Goal: Information Seeking & Learning: Learn about a topic

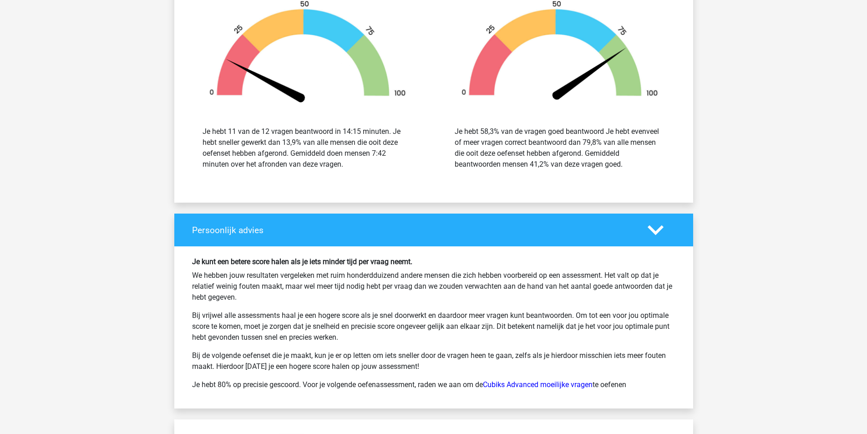
scroll to position [2185, 0]
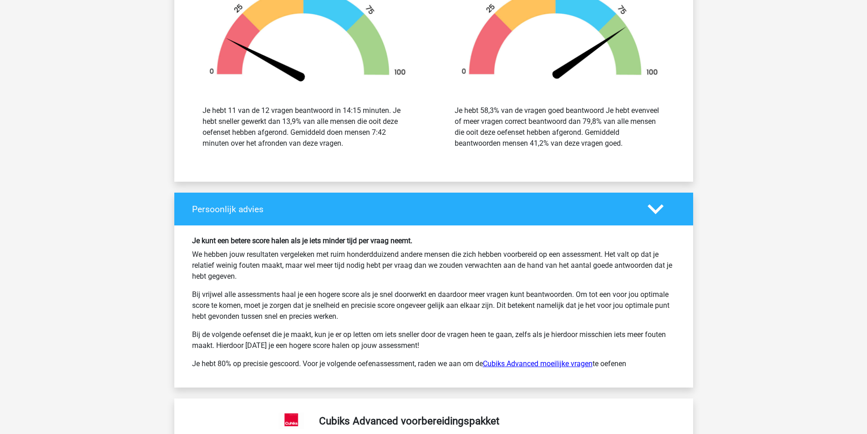
click at [531, 365] on link "Cubiks Advanced moeilijke vragen" at bounding box center [538, 363] width 110 height 9
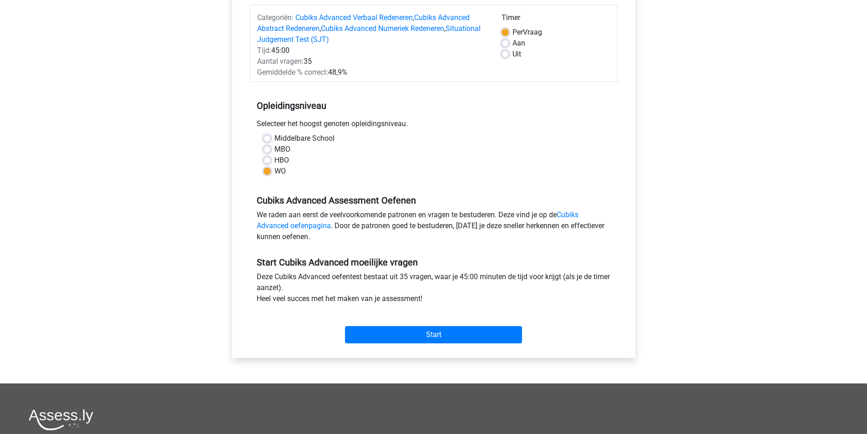
scroll to position [91, 0]
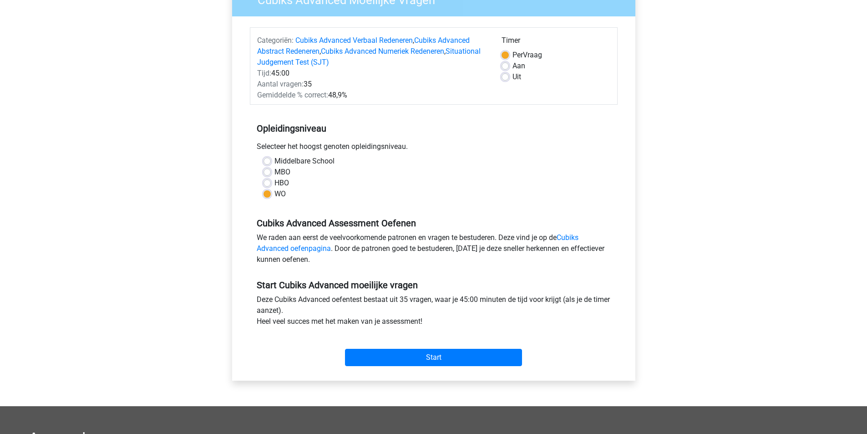
click at [512, 77] on label "Uit" at bounding box center [516, 76] width 9 height 11
click at [506, 77] on input "Uit" at bounding box center [505, 75] width 7 height 9
radio input "true"
click at [443, 353] on input "Start" at bounding box center [433, 357] width 177 height 17
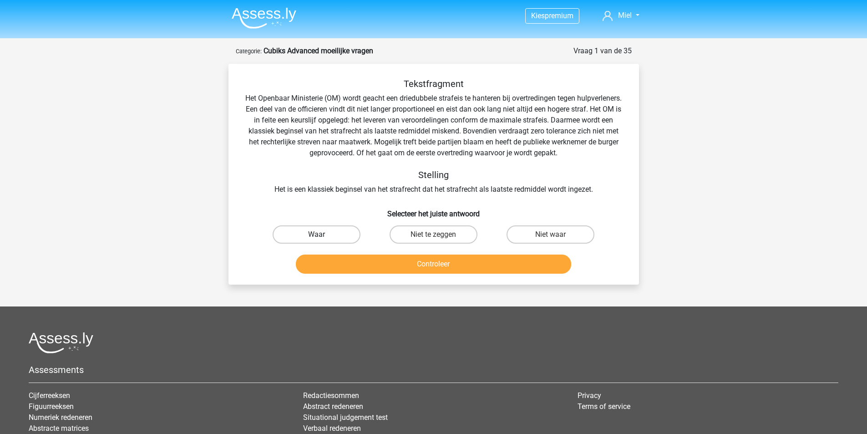
click at [349, 235] on label "Waar" at bounding box center [317, 234] width 88 height 18
click at [322, 235] on input "Waar" at bounding box center [319, 237] width 6 height 6
radio input "true"
click at [414, 265] on button "Controleer" at bounding box center [433, 263] width 275 height 19
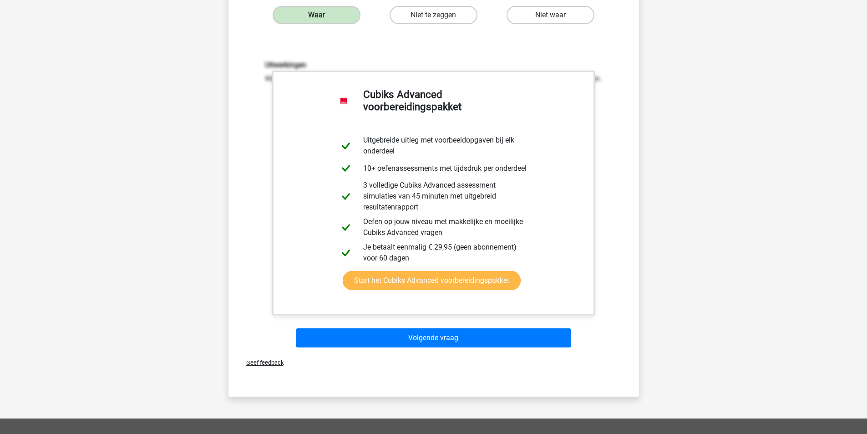
scroll to position [228, 0]
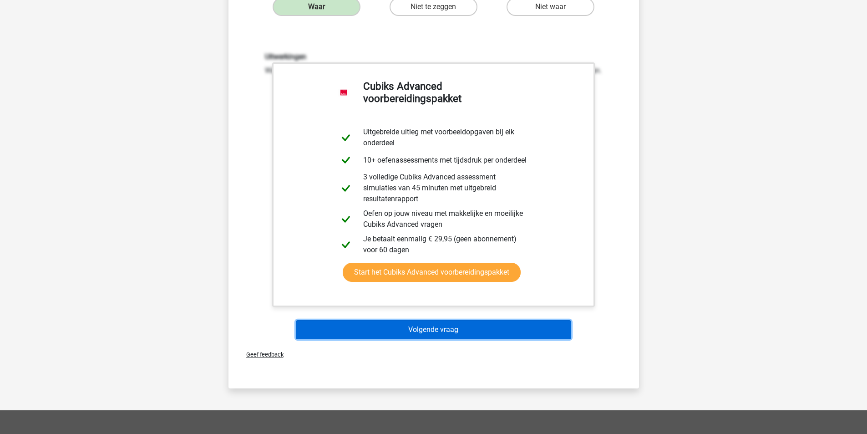
click at [509, 334] on button "Volgende vraag" at bounding box center [433, 329] width 275 height 19
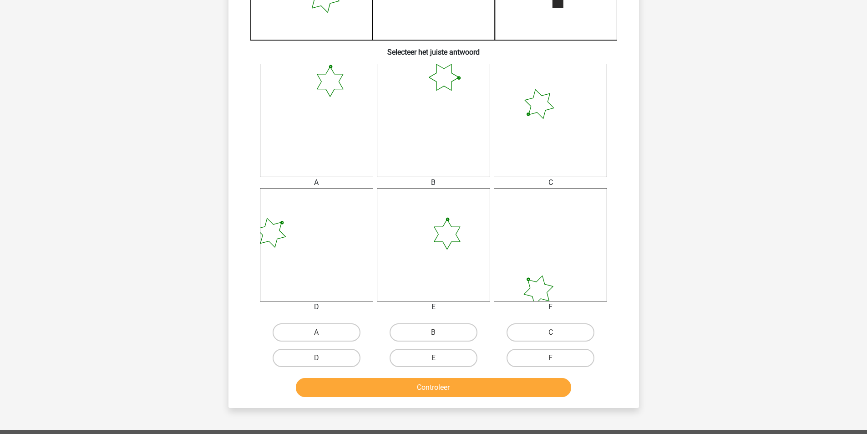
scroll to position [319, 0]
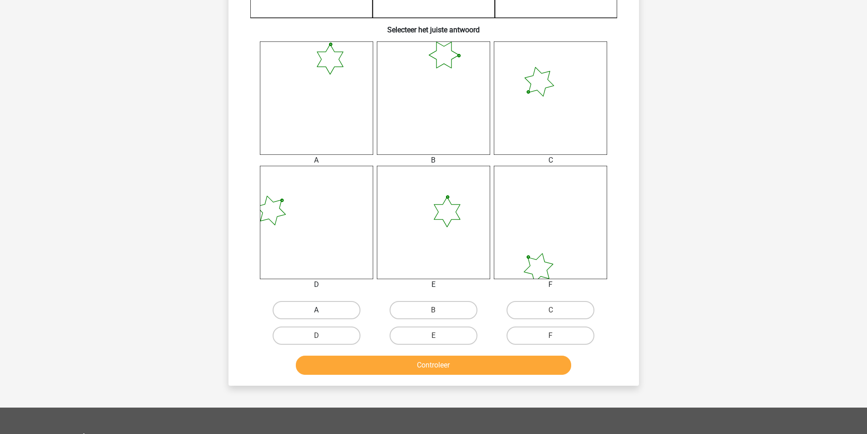
click at [345, 303] on label "A" at bounding box center [317, 310] width 88 height 18
click at [322, 310] on input "A" at bounding box center [319, 313] width 6 height 6
radio input "true"
click at [411, 366] on button "Controleer" at bounding box center [433, 364] width 275 height 19
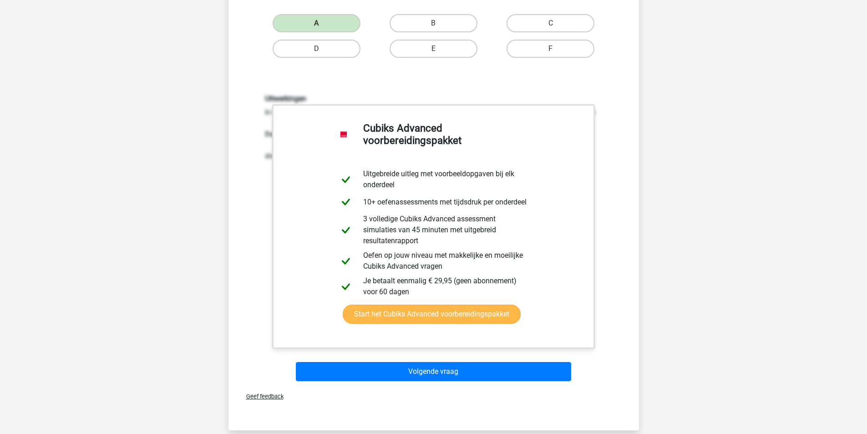
scroll to position [728, 0]
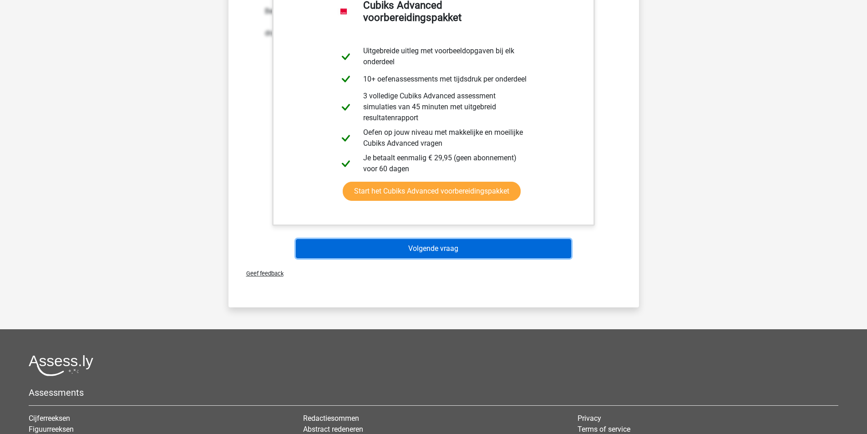
click at [386, 248] on button "Volgende vraag" at bounding box center [433, 248] width 275 height 19
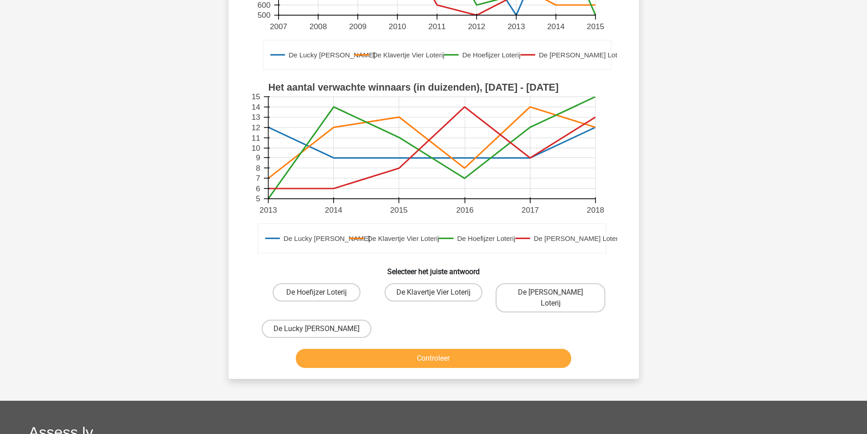
scroll to position [228, 0]
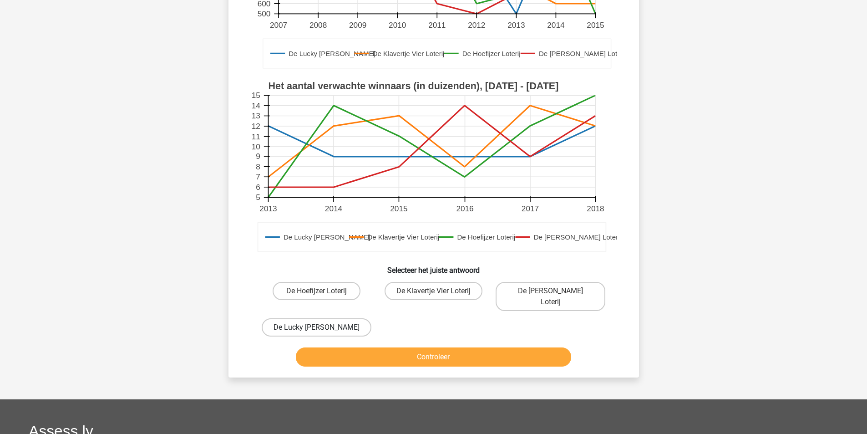
click at [314, 318] on label "De Lucky [PERSON_NAME]" at bounding box center [317, 327] width 110 height 18
click at [316, 327] on input "De Lucky [PERSON_NAME]" at bounding box center [319, 330] width 6 height 6
radio input "true"
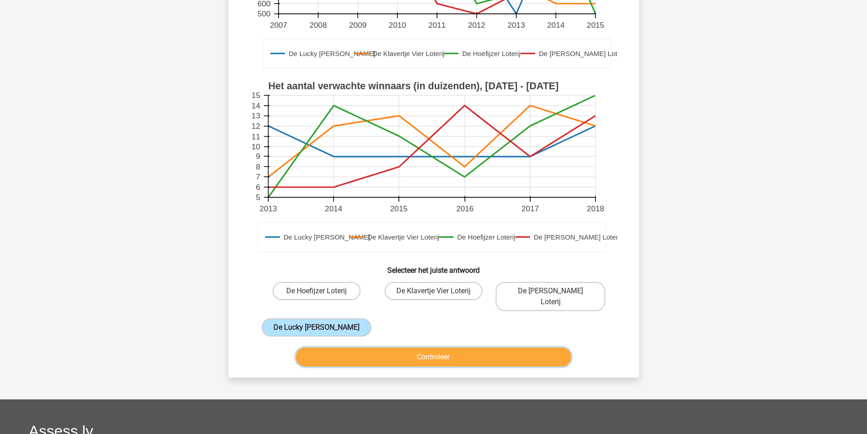
click at [472, 347] on button "Controleer" at bounding box center [433, 356] width 275 height 19
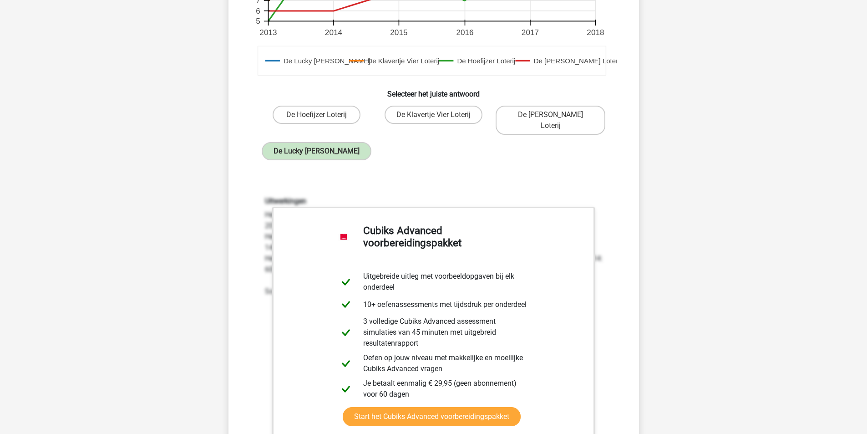
scroll to position [592, 0]
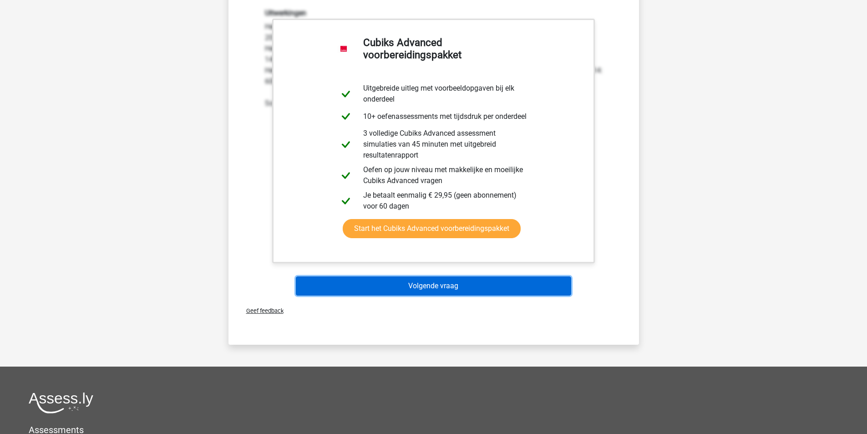
click at [433, 276] on button "Volgende vraag" at bounding box center [433, 285] width 275 height 19
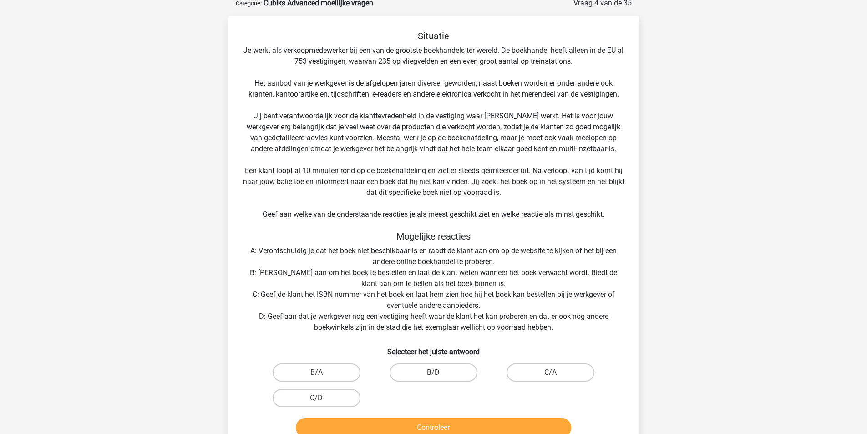
scroll to position [46, 0]
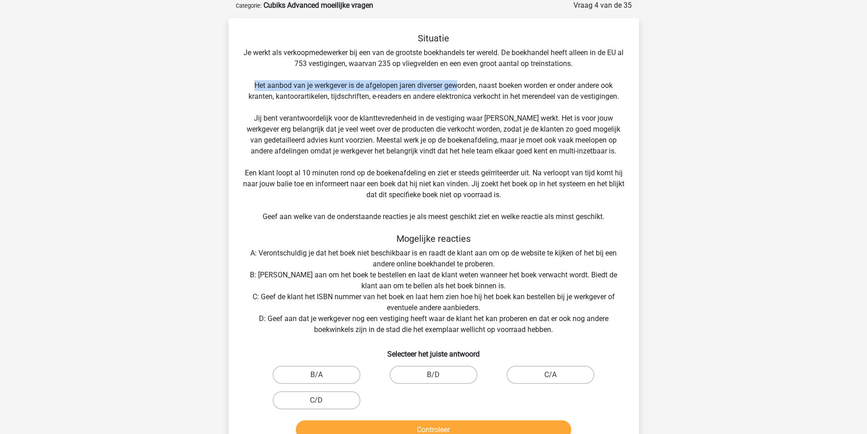
drag, startPoint x: 252, startPoint y: 86, endPoint x: 456, endPoint y: 91, distance: 203.9
click at [456, 91] on div "Situatie Je werkt als verkoopmedewerker bij een van de grootste boekhandels ter…" at bounding box center [433, 238] width 403 height 410
click at [483, 91] on div "Situatie Je werkt als verkoopmedewerker bij een van de grootste boekhandels ter…" at bounding box center [433, 238] width 403 height 410
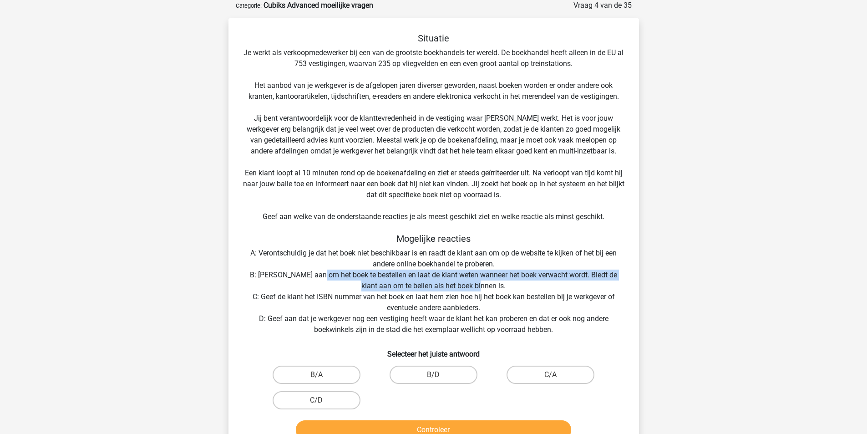
drag, startPoint x: 310, startPoint y: 274, endPoint x: 510, endPoint y: 288, distance: 200.7
click at [510, 288] on div "Situatie Je werkt als verkoopmedewerker bij een van de grootste boekhandels ter…" at bounding box center [433, 238] width 403 height 410
drag, startPoint x: 490, startPoint y: 285, endPoint x: 270, endPoint y: 273, distance: 220.2
click at [270, 273] on div "Situatie Je werkt als verkoopmedewerker bij een van de grootste boekhandels ter…" at bounding box center [433, 238] width 403 height 410
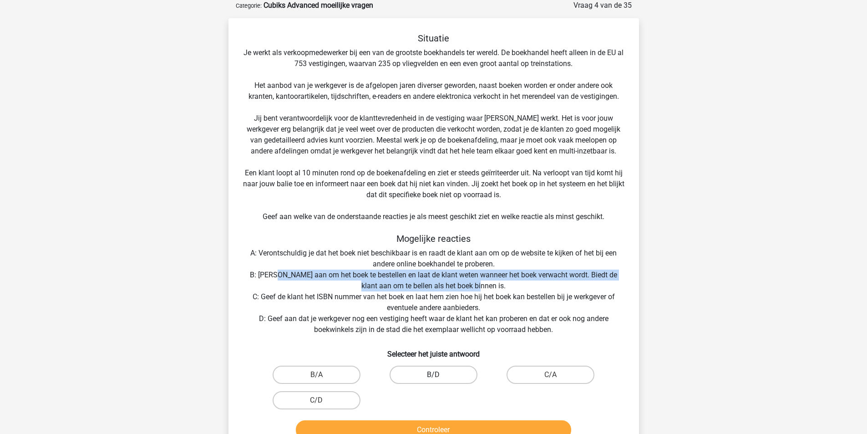
click at [428, 371] on label "B/D" at bounding box center [434, 374] width 88 height 18
click at [433, 375] on input "B/D" at bounding box center [436, 378] width 6 height 6
radio input "true"
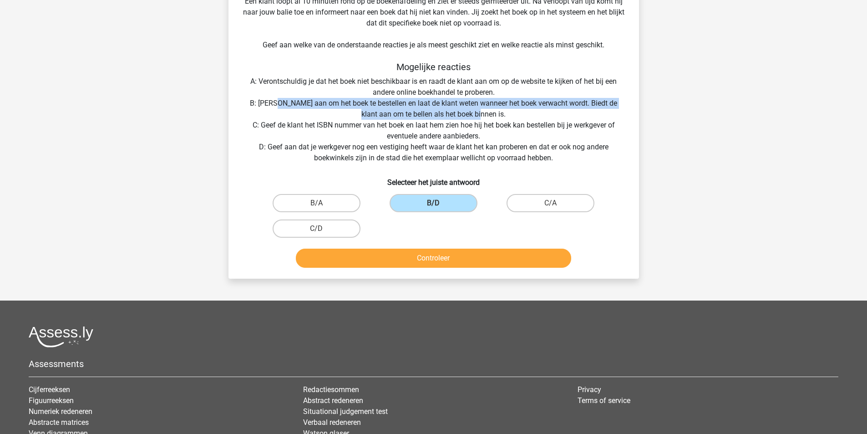
scroll to position [228, 0]
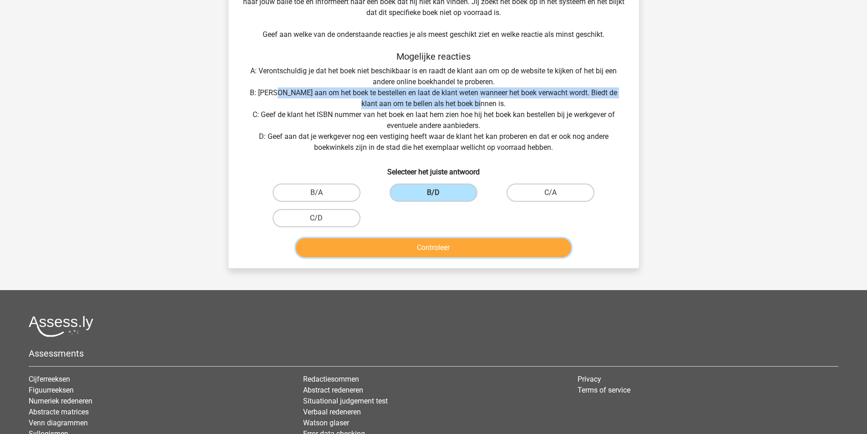
click at [429, 246] on button "Controleer" at bounding box center [433, 247] width 275 height 19
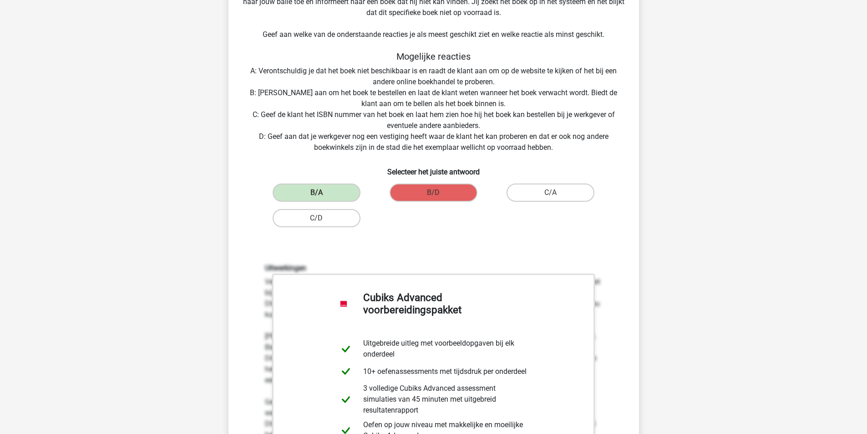
scroll to position [182, 0]
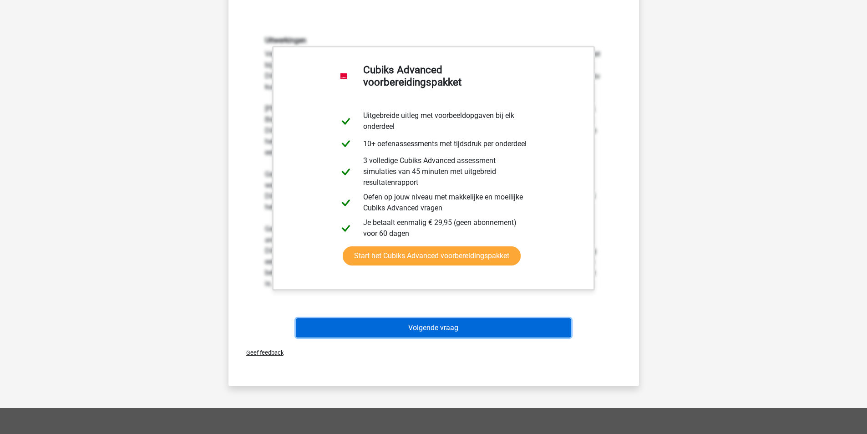
click at [431, 321] on button "Volgende vraag" at bounding box center [433, 327] width 275 height 19
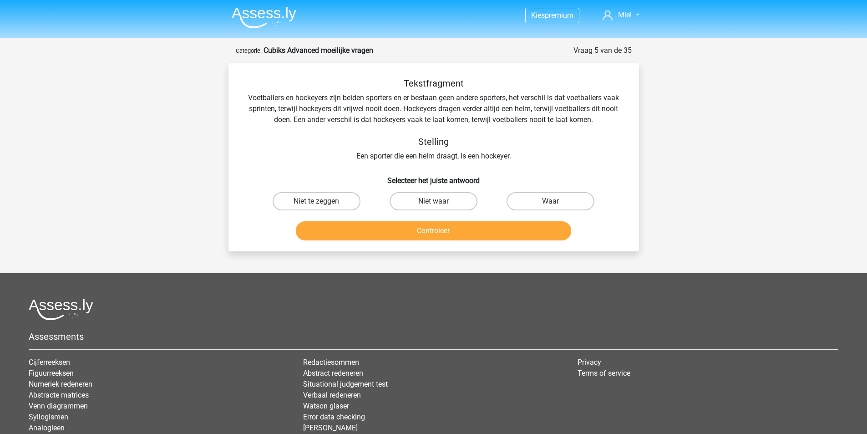
scroll to position [0, 0]
click at [558, 202] on label "Waar" at bounding box center [551, 202] width 88 height 18
click at [557, 202] on input "Waar" at bounding box center [554, 205] width 6 height 6
radio input "true"
click at [479, 226] on button "Controleer" at bounding box center [433, 231] width 275 height 19
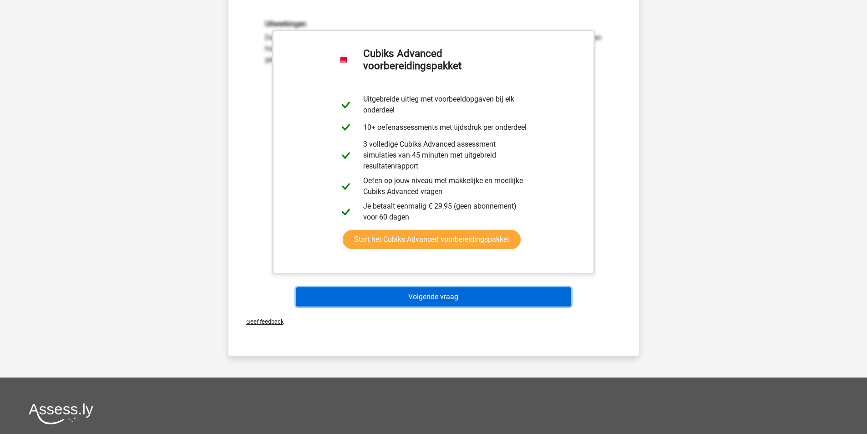
click at [442, 290] on button "Volgende vraag" at bounding box center [433, 296] width 275 height 19
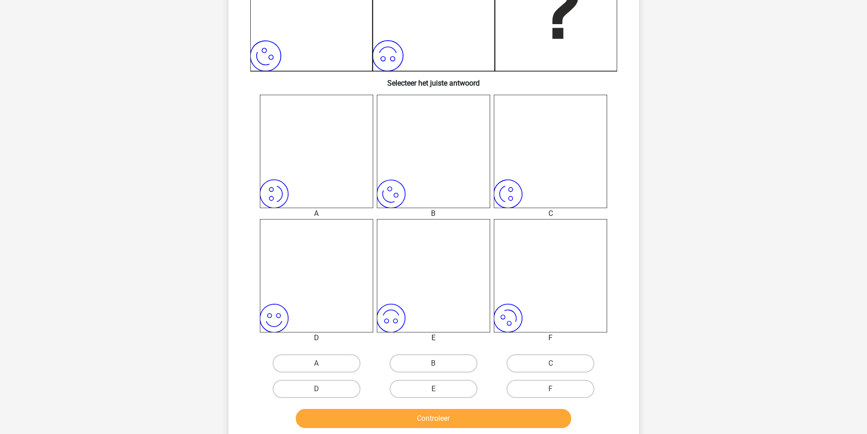
scroll to position [273, 0]
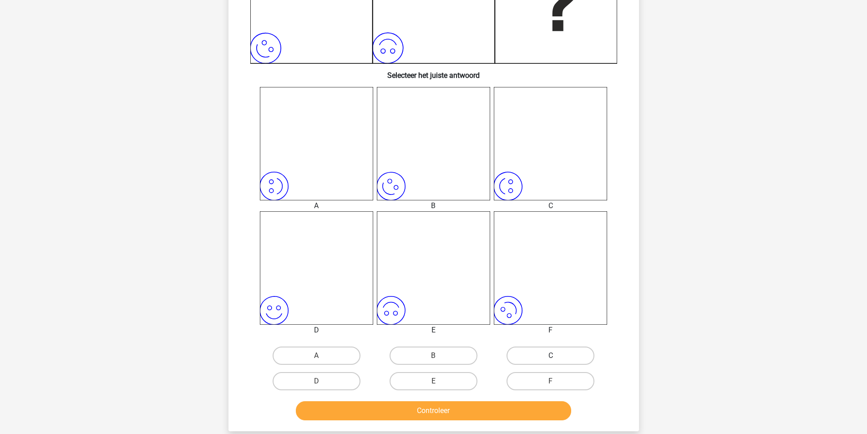
click at [526, 348] on label "C" at bounding box center [551, 355] width 88 height 18
click at [551, 355] on input "C" at bounding box center [554, 358] width 6 height 6
radio input "true"
click at [491, 416] on button "Controleer" at bounding box center [433, 410] width 275 height 19
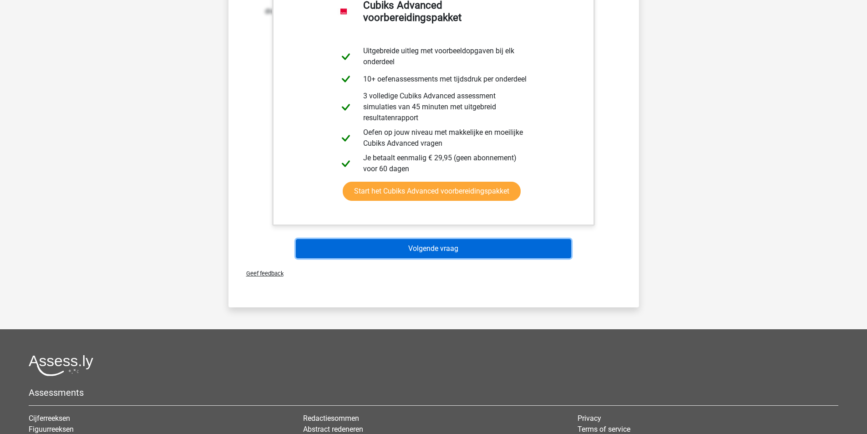
click at [441, 247] on button "Volgende vraag" at bounding box center [433, 248] width 275 height 19
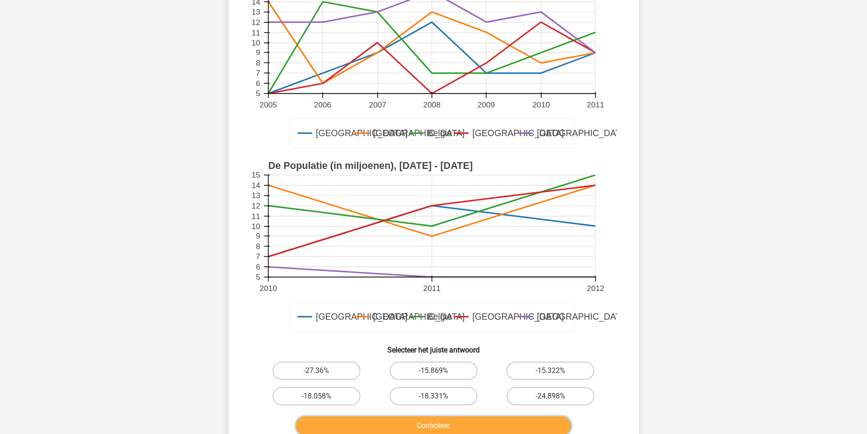
scroll to position [137, 0]
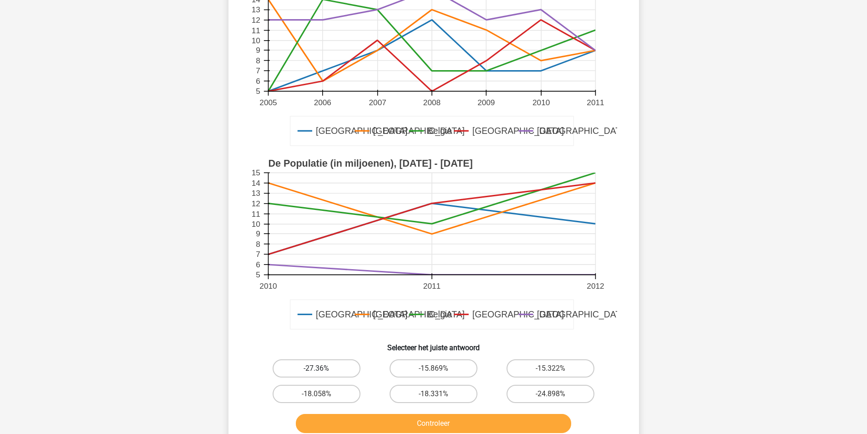
click at [341, 371] on label "-27.36%" at bounding box center [317, 368] width 88 height 18
click at [322, 371] on input "-27.36%" at bounding box center [319, 371] width 6 height 6
radio input "true"
click at [416, 422] on button "Controleer" at bounding box center [433, 423] width 275 height 19
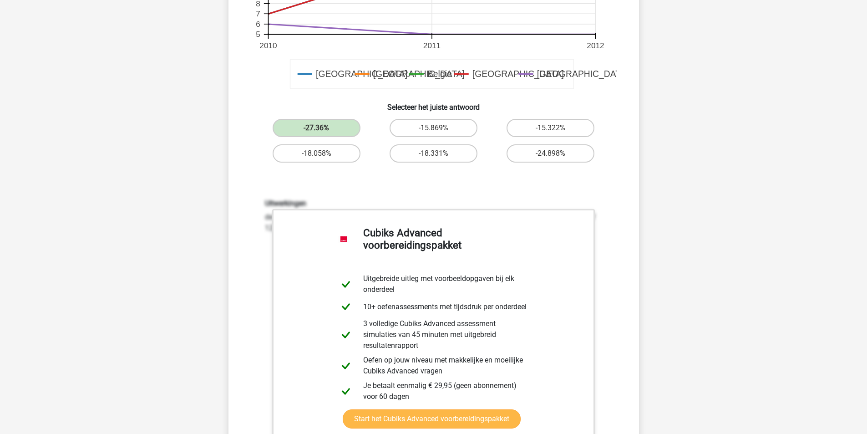
scroll to position [455, 0]
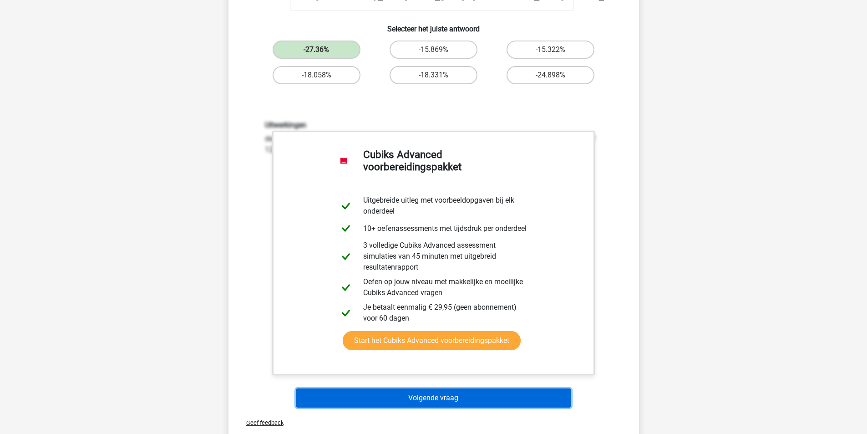
click at [471, 399] on button "Volgende vraag" at bounding box center [433, 397] width 275 height 19
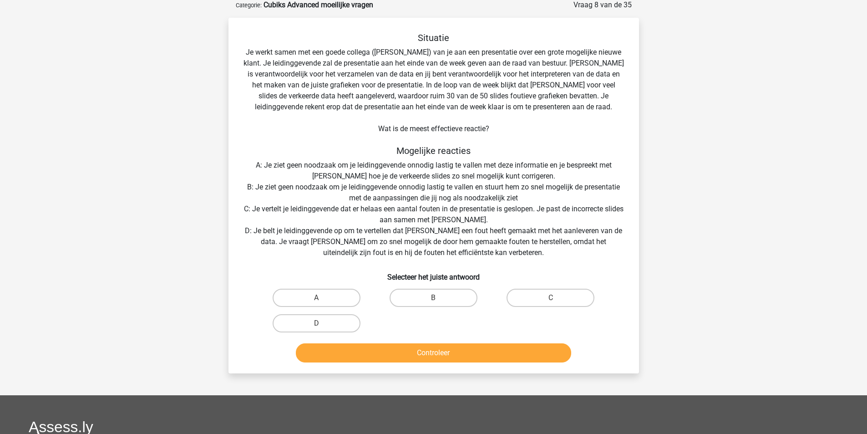
scroll to position [46, 0]
click at [543, 299] on label "C" at bounding box center [551, 298] width 88 height 18
click at [551, 299] on input "C" at bounding box center [554, 301] width 6 height 6
radio input "true"
click at [482, 354] on button "Controleer" at bounding box center [433, 353] width 275 height 19
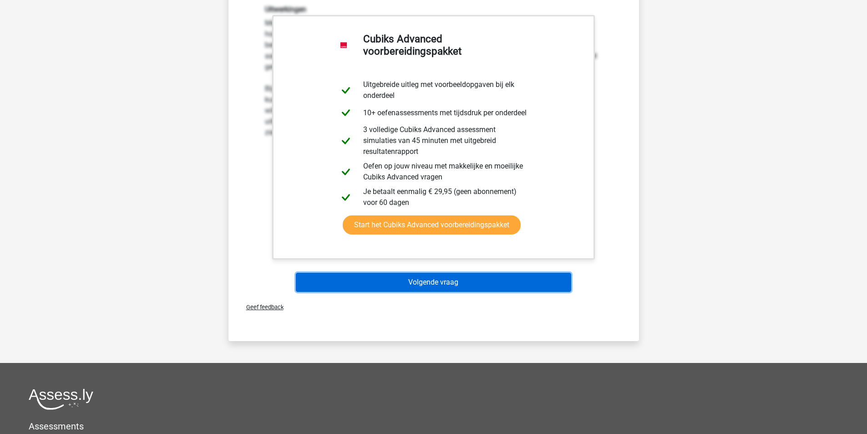
click at [452, 284] on button "Volgende vraag" at bounding box center [433, 282] width 275 height 19
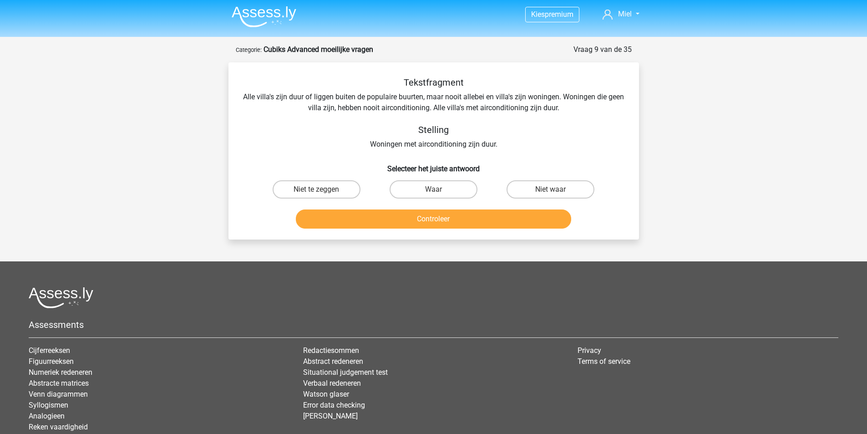
scroll to position [0, 0]
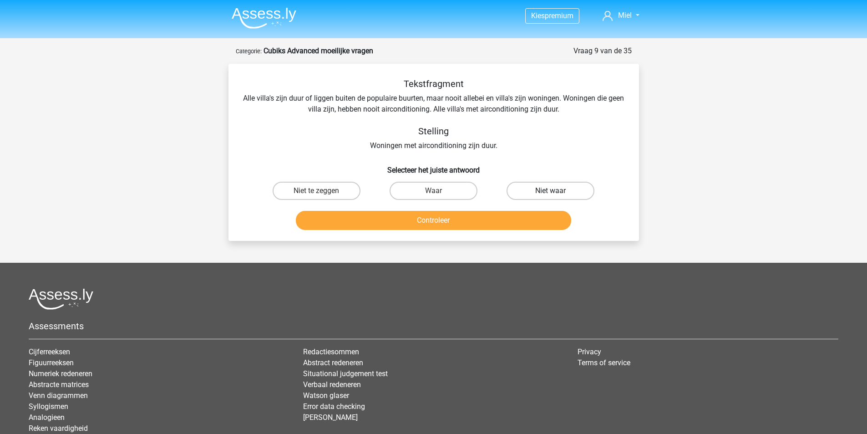
click at [539, 186] on label "Niet waar" at bounding box center [551, 191] width 88 height 18
click at [551, 191] on input "Niet waar" at bounding box center [554, 194] width 6 height 6
radio input "true"
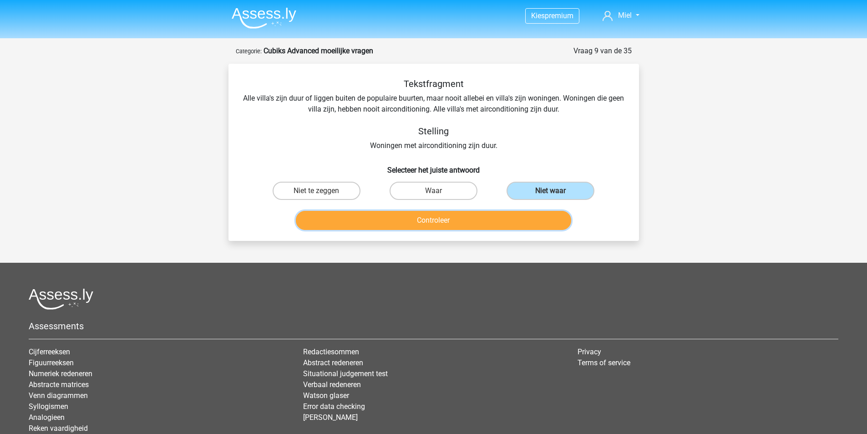
click at [498, 217] on button "Controleer" at bounding box center [433, 220] width 275 height 19
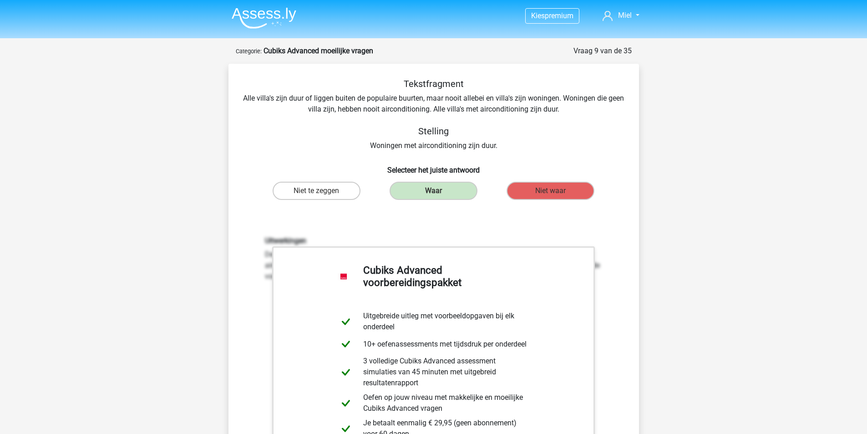
scroll to position [364, 0]
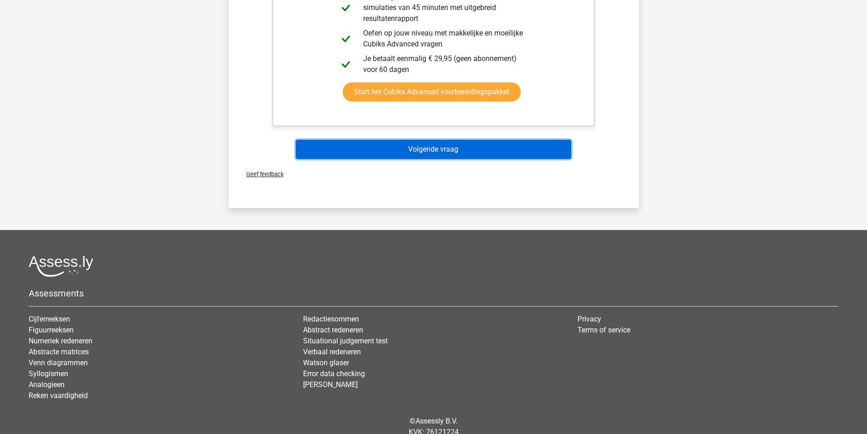
click at [447, 153] on button "Volgende vraag" at bounding box center [433, 149] width 275 height 19
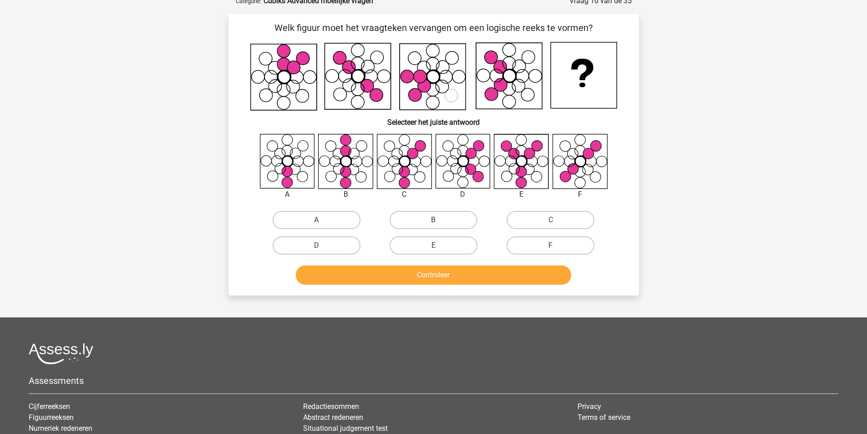
scroll to position [46, 0]
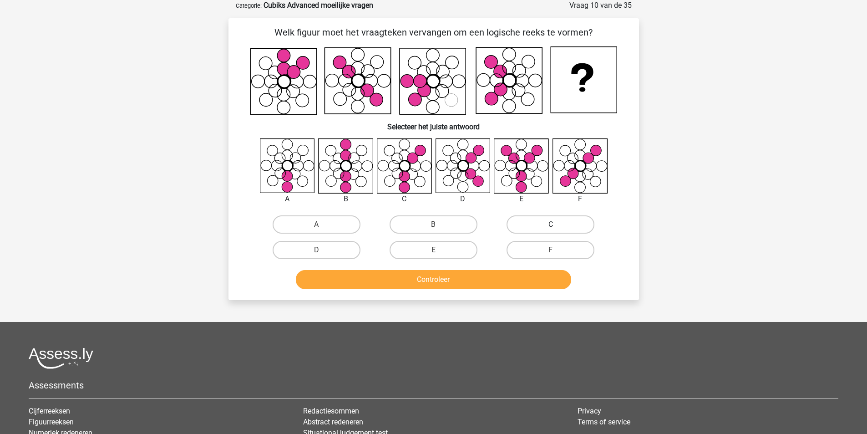
click at [540, 217] on label "C" at bounding box center [551, 224] width 88 height 18
click at [551, 224] on input "C" at bounding box center [554, 227] width 6 height 6
radio input "true"
click at [517, 280] on button "Controleer" at bounding box center [433, 279] width 275 height 19
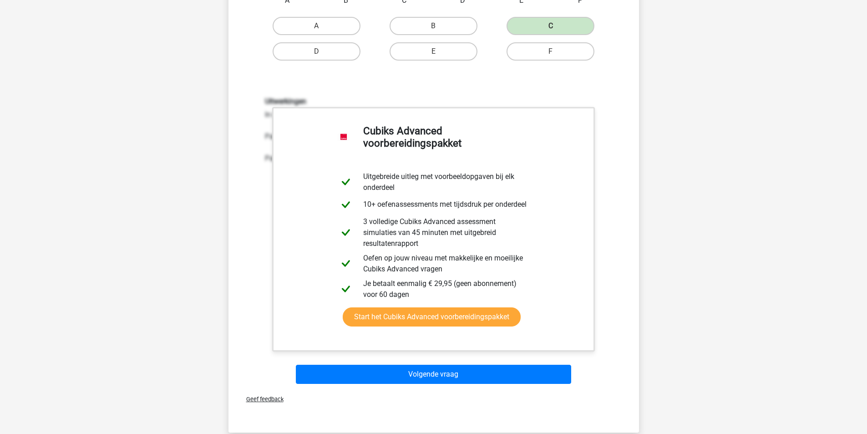
scroll to position [273, 0]
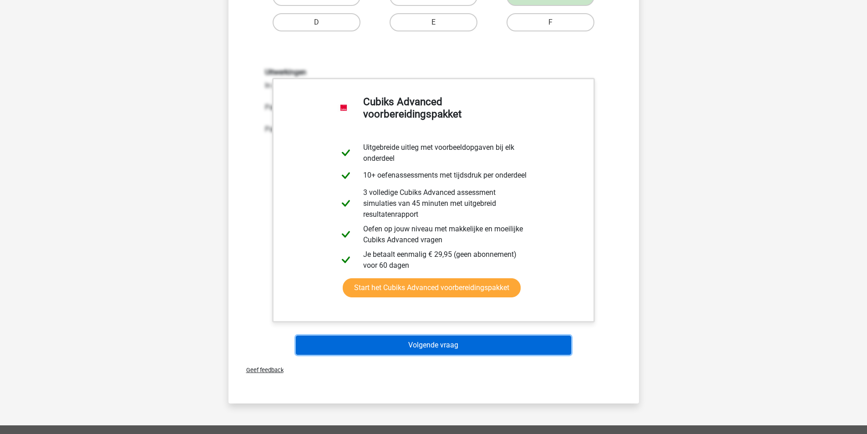
click at [365, 350] on button "Volgende vraag" at bounding box center [433, 344] width 275 height 19
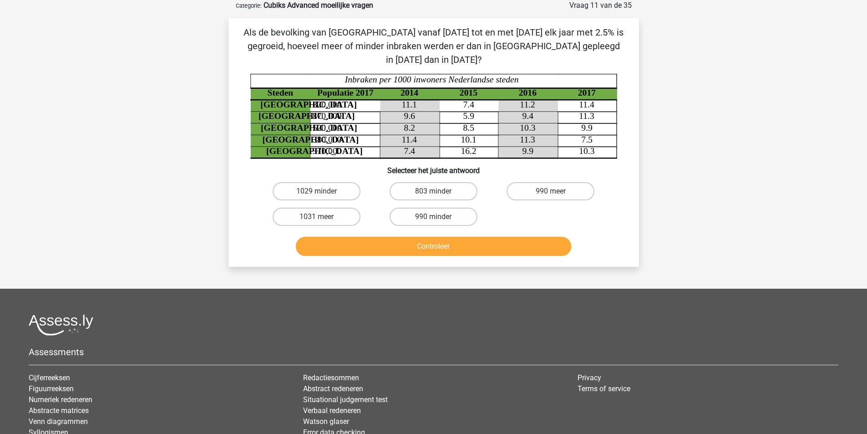
scroll to position [0, 0]
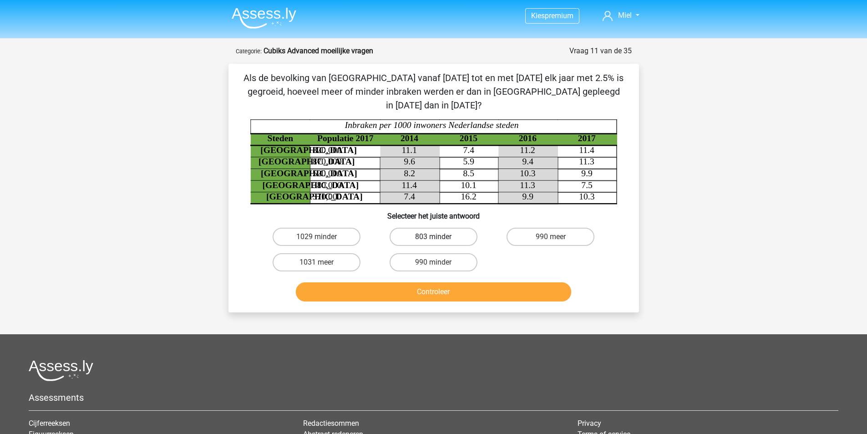
click at [433, 228] on label "803 minder" at bounding box center [434, 237] width 88 height 18
click at [433, 237] on input "803 minder" at bounding box center [436, 240] width 6 height 6
radio input "true"
click at [459, 282] on button "Controleer" at bounding box center [433, 291] width 275 height 19
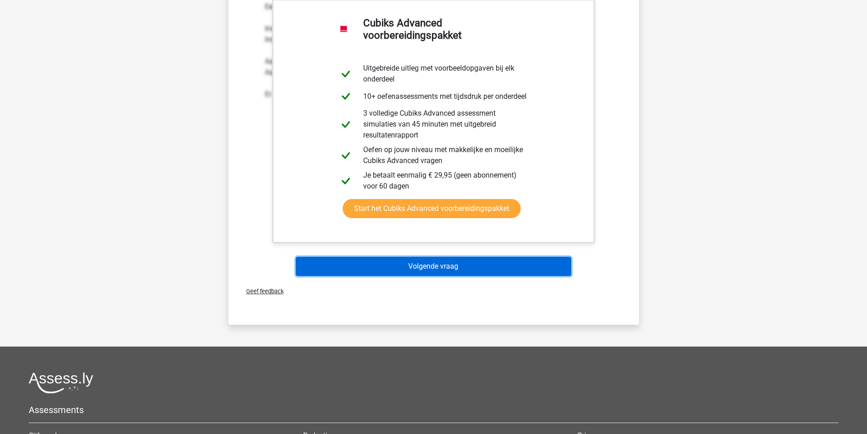
click at [495, 257] on button "Volgende vraag" at bounding box center [433, 266] width 275 height 19
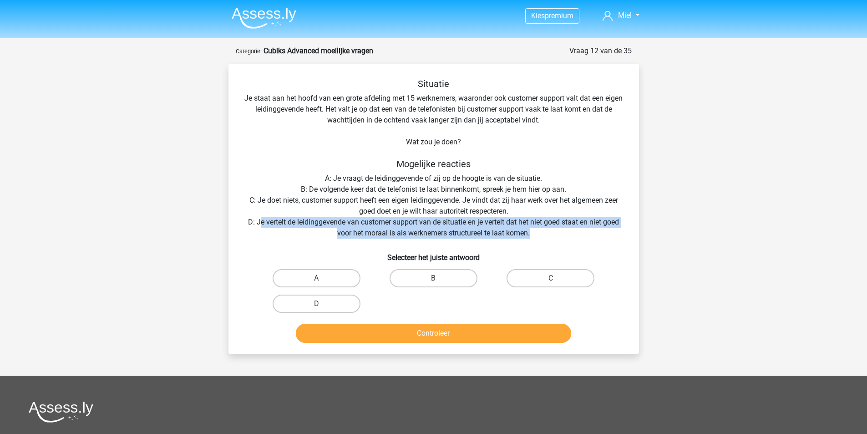
drag, startPoint x: 258, startPoint y: 223, endPoint x: 537, endPoint y: 232, distance: 279.6
click at [537, 232] on div "Situatie Je staat aan het hoofd van een grote afdeling met 15 werknemers, waaro…" at bounding box center [433, 212] width 403 height 268
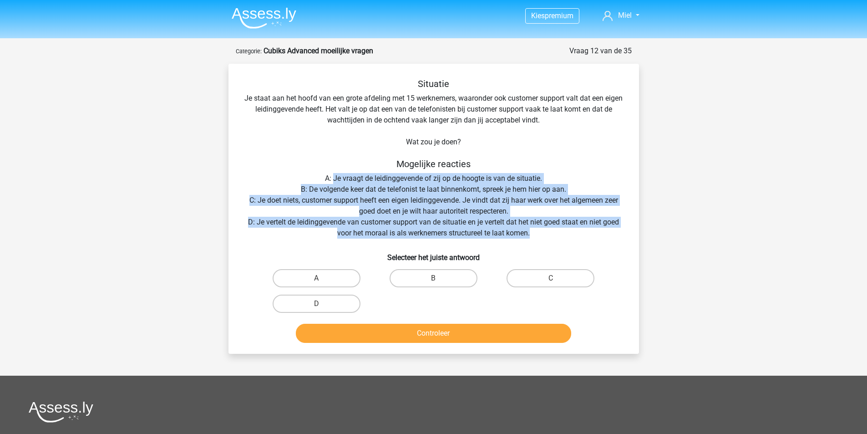
drag, startPoint x: 534, startPoint y: 233, endPoint x: 334, endPoint y: 175, distance: 208.4
click at [334, 175] on div "Situatie Je staat aan het hoofd van een grote afdeling met 15 werknemers, waaro…" at bounding box center [433, 212] width 403 height 268
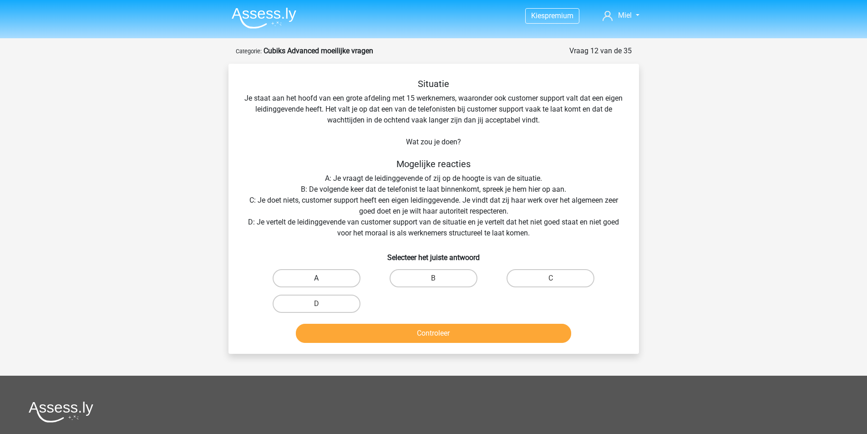
click at [322, 277] on label "A" at bounding box center [317, 278] width 88 height 18
click at [322, 278] on input "A" at bounding box center [319, 281] width 6 height 6
radio input "true"
click at [412, 329] on button "Controleer" at bounding box center [433, 333] width 275 height 19
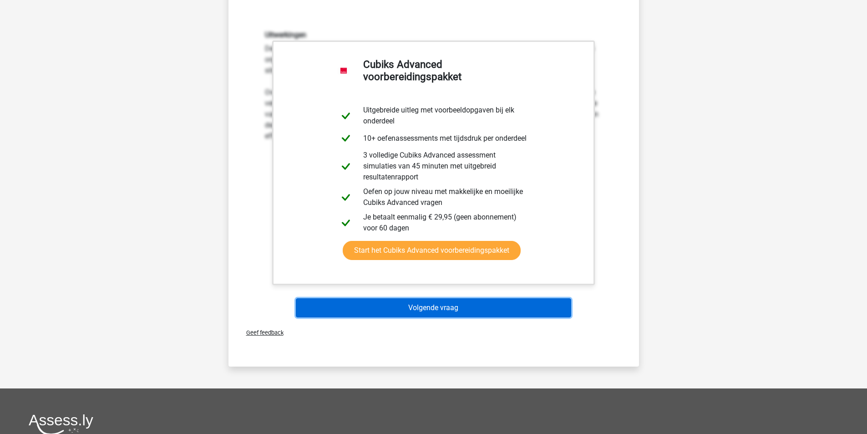
click at [407, 309] on button "Volgende vraag" at bounding box center [433, 307] width 275 height 19
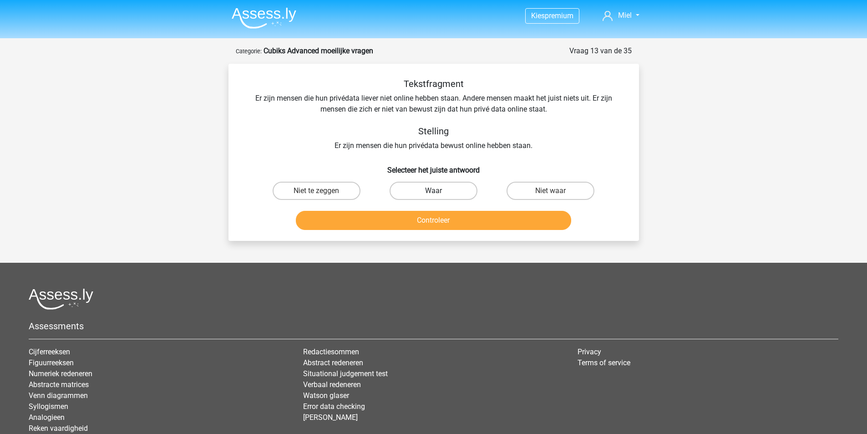
click at [433, 192] on label "Waar" at bounding box center [434, 191] width 88 height 18
click at [433, 192] on input "Waar" at bounding box center [436, 194] width 6 height 6
radio input "true"
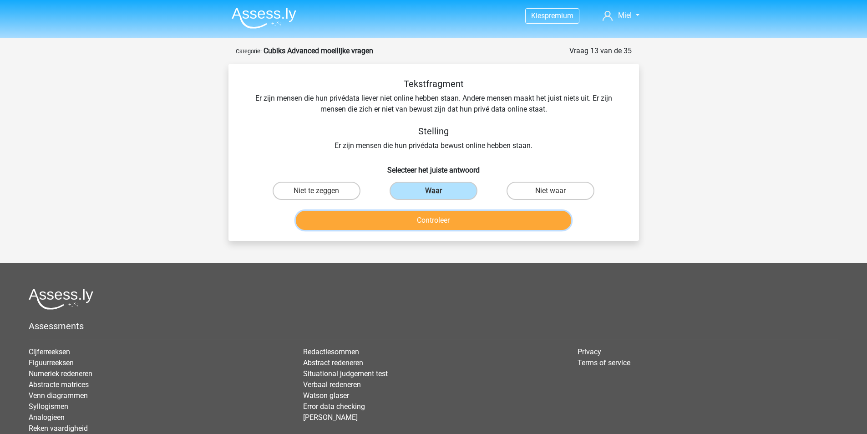
click at [434, 215] on button "Controleer" at bounding box center [433, 220] width 275 height 19
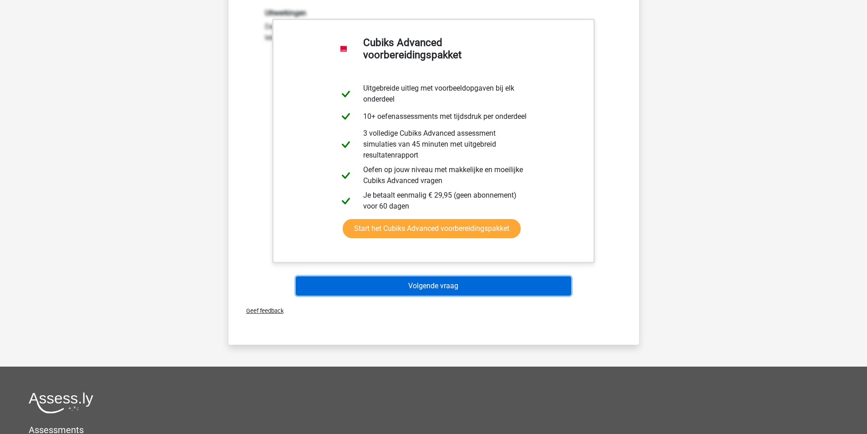
click at [436, 289] on button "Volgende vraag" at bounding box center [433, 285] width 275 height 19
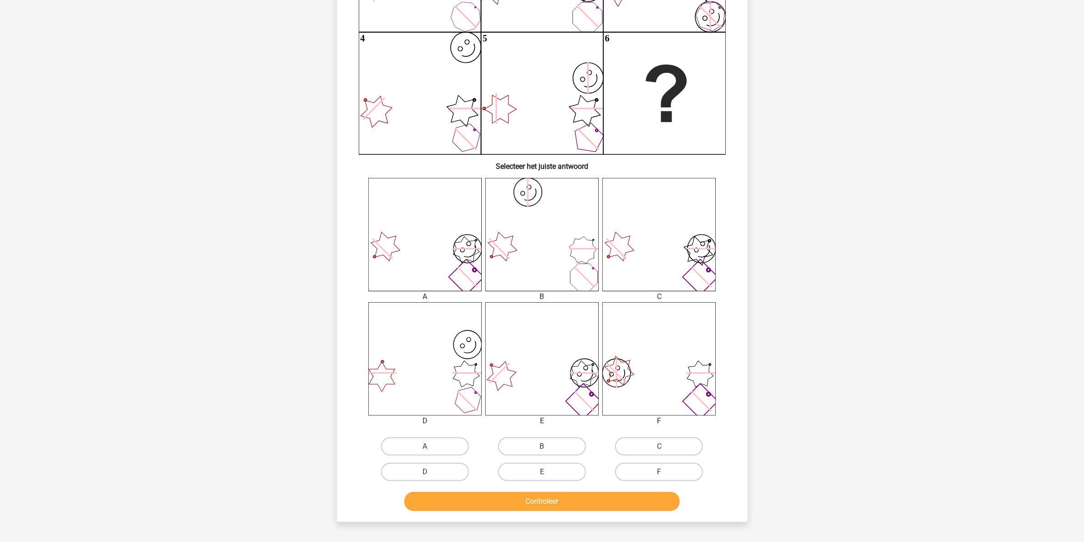
scroll to position [239, 0]
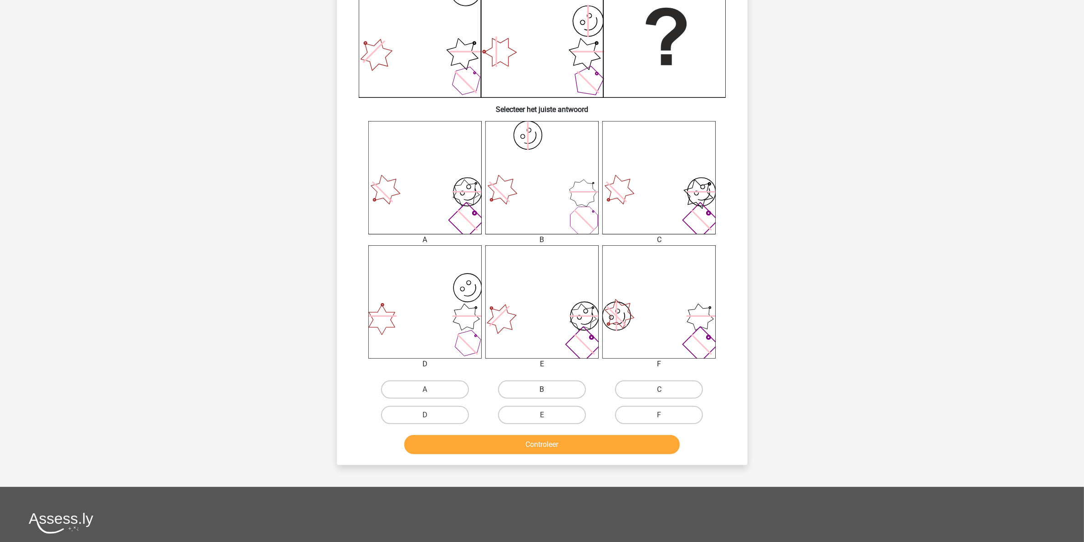
click at [533, 384] on label "B" at bounding box center [542, 389] width 88 height 18
click at [542, 390] on input "B" at bounding box center [545, 393] width 6 height 6
radio input "true"
click at [540, 433] on button "Controleer" at bounding box center [541, 444] width 275 height 19
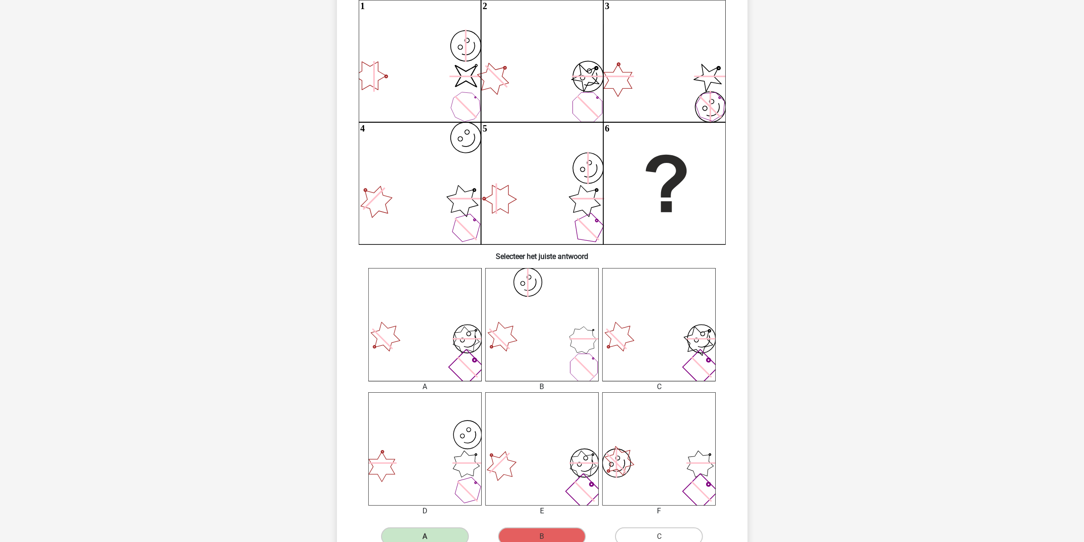
scroll to position [68, 0]
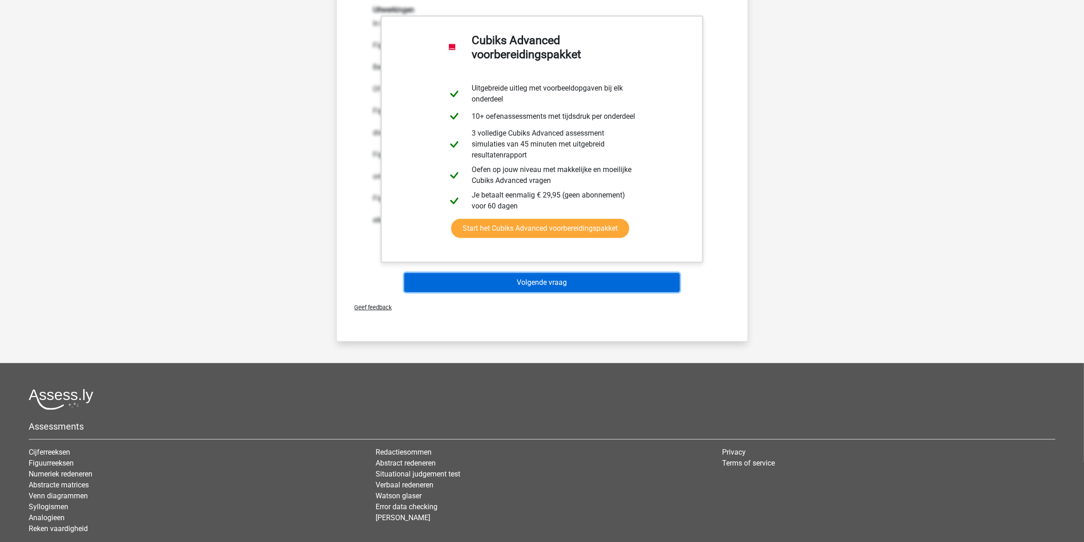
click at [559, 283] on button "Volgende vraag" at bounding box center [541, 282] width 275 height 19
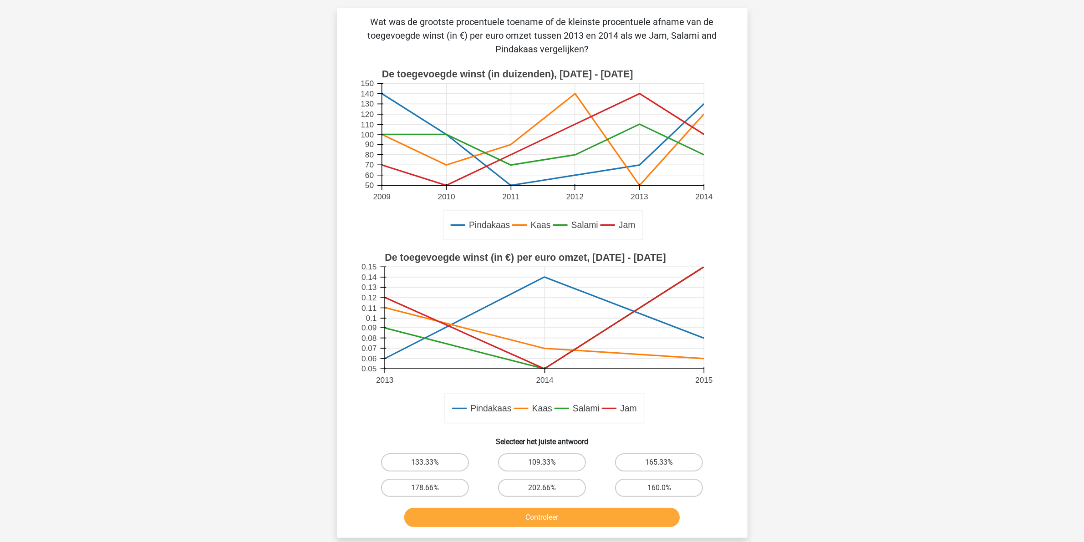
scroll to position [57, 0]
click at [570, 433] on label "202.66%" at bounding box center [542, 487] width 88 height 18
click at [548, 433] on input "202.66%" at bounding box center [545, 490] width 6 height 6
radio input "true"
click at [565, 433] on button "Controleer" at bounding box center [541, 516] width 275 height 19
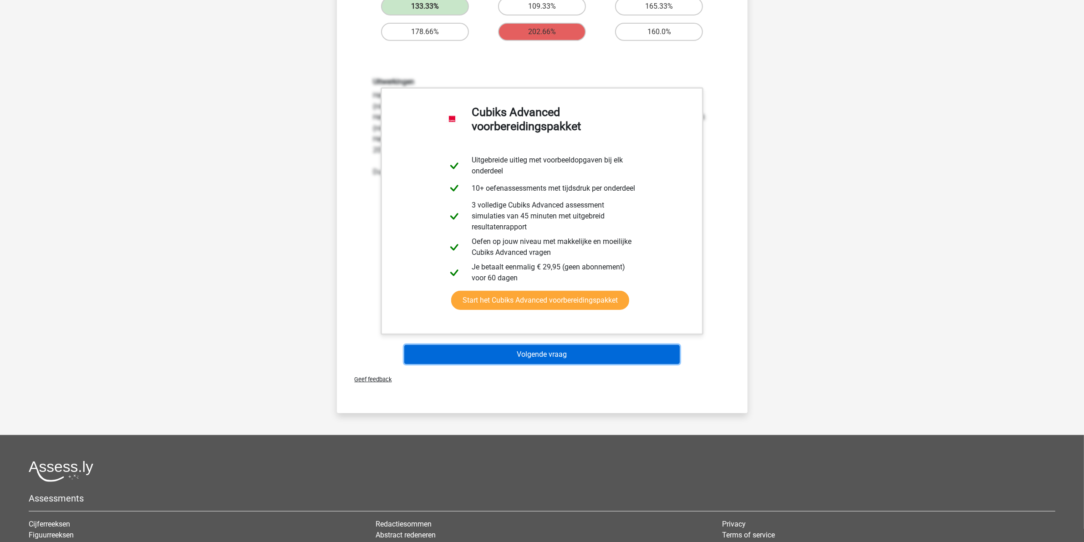
click at [576, 352] on button "Volgende vraag" at bounding box center [541, 354] width 275 height 19
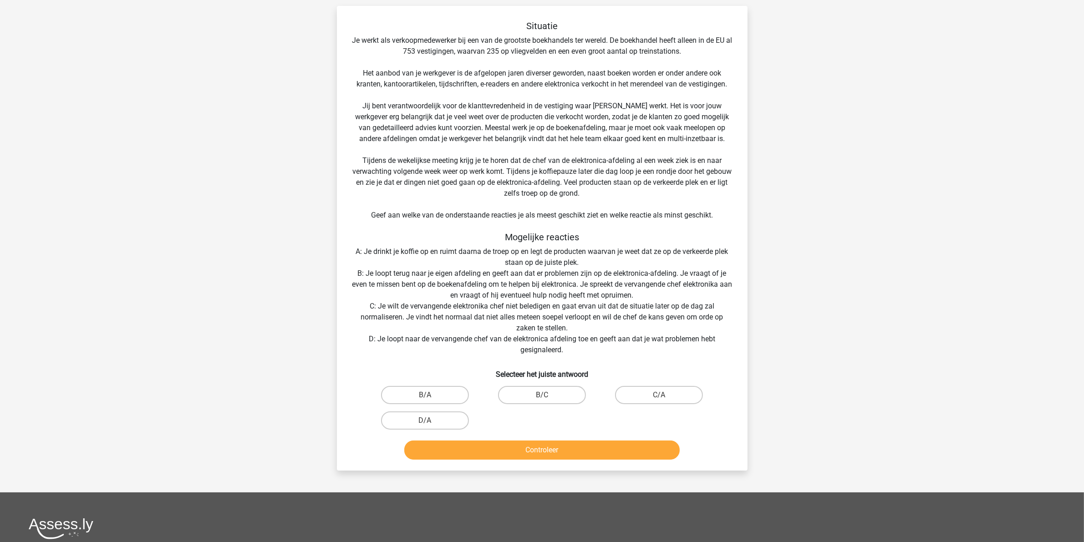
scroll to position [46, 0]
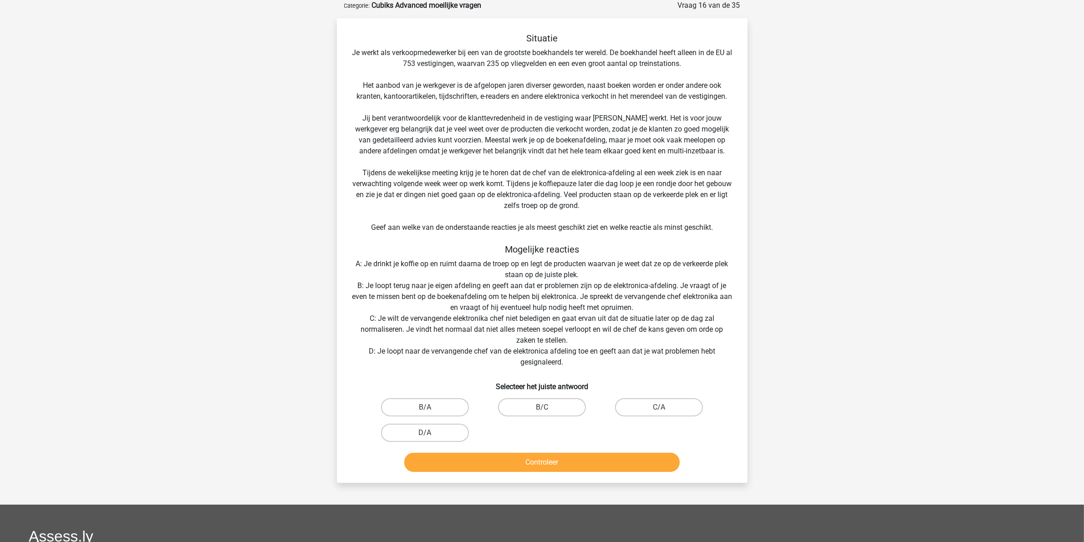
drag, startPoint x: 518, startPoint y: 404, endPoint x: 522, endPoint y: 449, distance: 45.7
click at [517, 404] on label "B/C" at bounding box center [542, 407] width 88 height 18
click at [542, 407] on input "B/C" at bounding box center [545, 410] width 6 height 6
radio input "true"
click at [527, 433] on button "Controleer" at bounding box center [541, 462] width 275 height 19
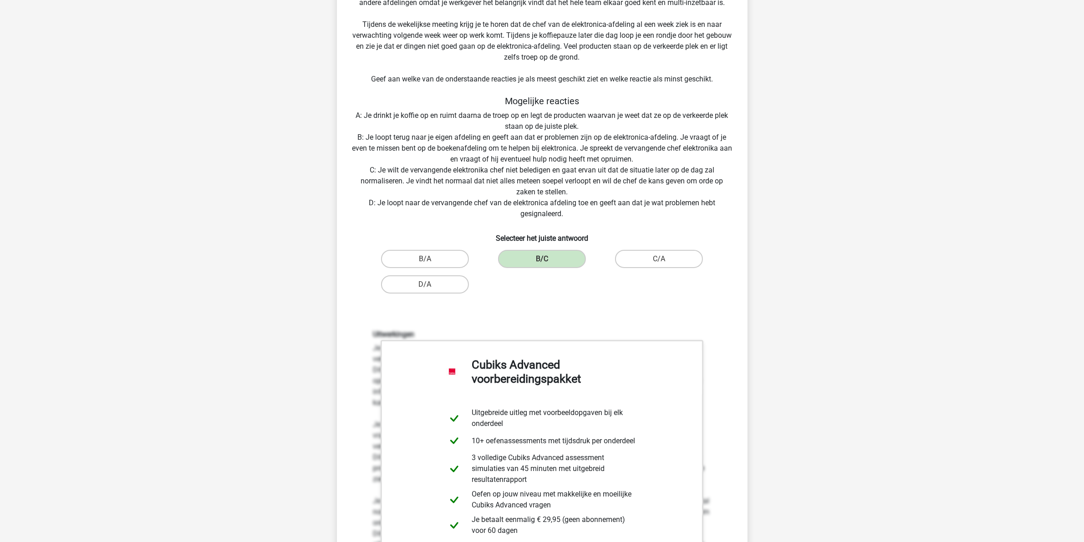
scroll to position [444, 0]
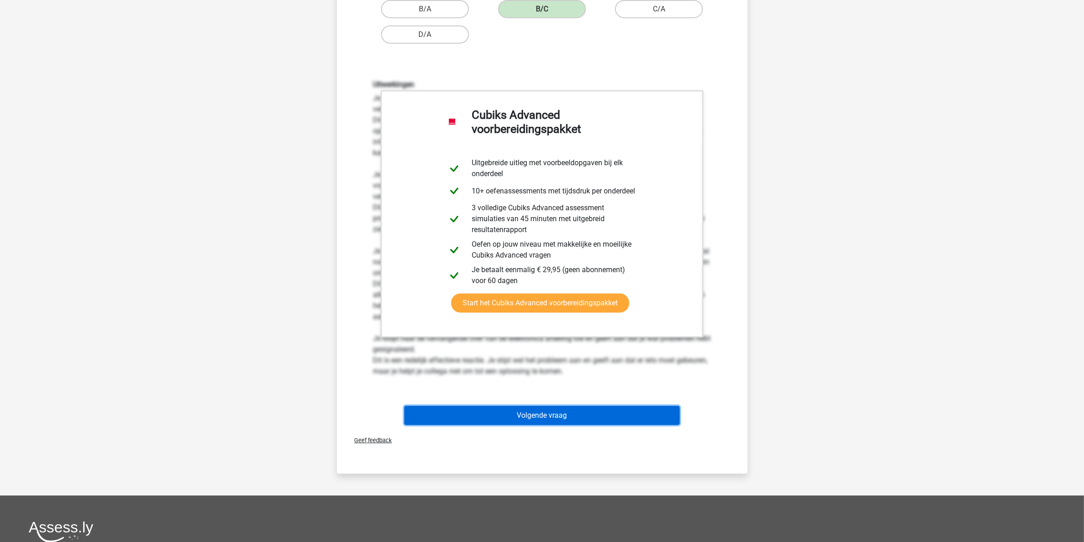
click at [487, 411] on button "Volgende vraag" at bounding box center [541, 415] width 275 height 19
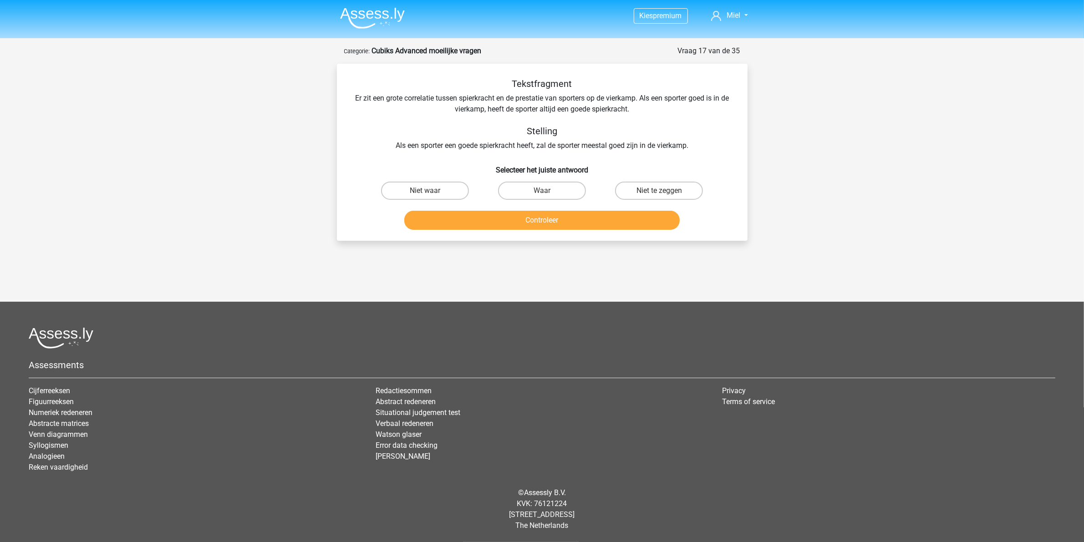
scroll to position [0, 0]
click at [657, 185] on label "Niet te zeggen" at bounding box center [663, 191] width 88 height 18
click at [663, 191] on input "Niet te zeggen" at bounding box center [666, 194] width 6 height 6
radio input "true"
click at [617, 218] on button "Controleer" at bounding box center [546, 220] width 275 height 19
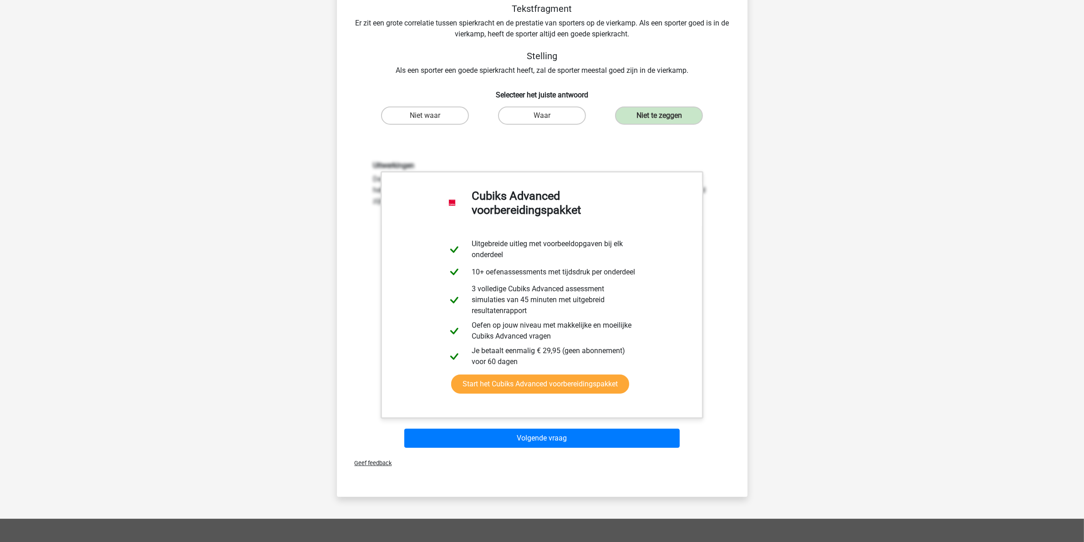
scroll to position [284, 0]
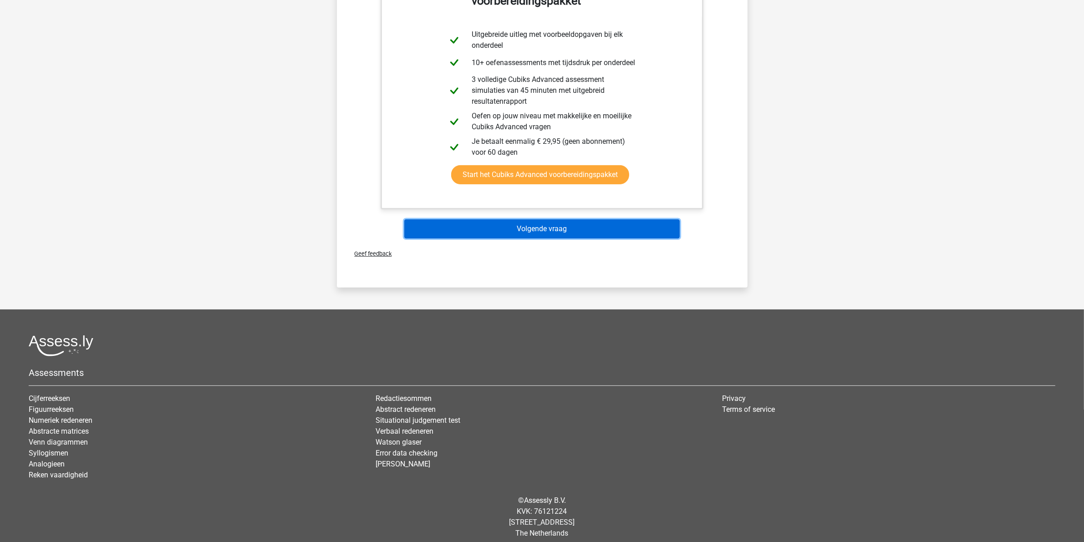
click at [540, 222] on button "Volgende vraag" at bounding box center [541, 228] width 275 height 19
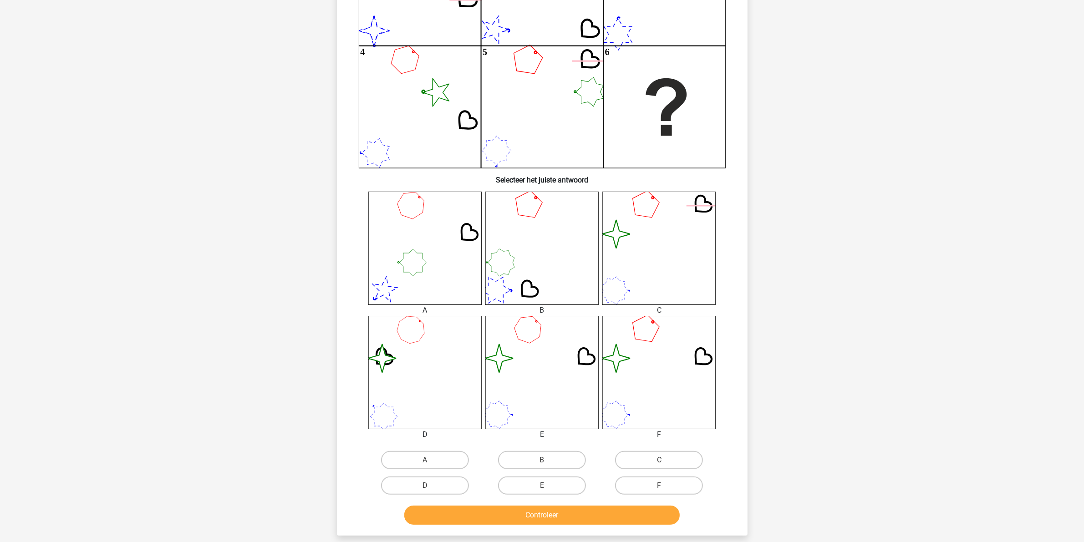
scroll to position [171, 0]
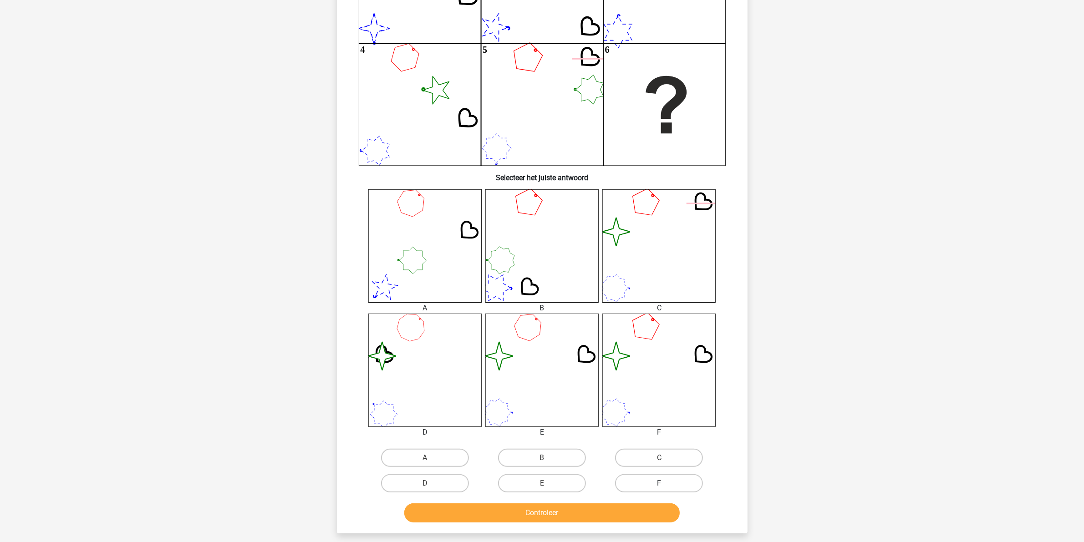
click at [676, 433] on label "F" at bounding box center [659, 483] width 88 height 18
click at [665, 433] on input "F" at bounding box center [662, 486] width 6 height 6
radio input "true"
click at [611, 433] on button "Controleer" at bounding box center [541, 512] width 275 height 19
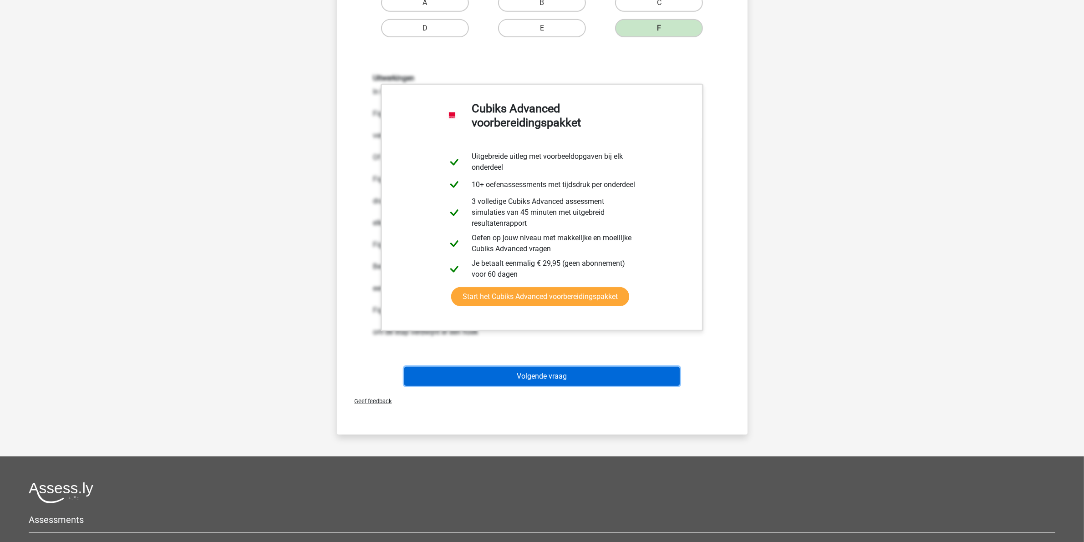
click at [541, 373] on button "Volgende vraag" at bounding box center [541, 376] width 275 height 19
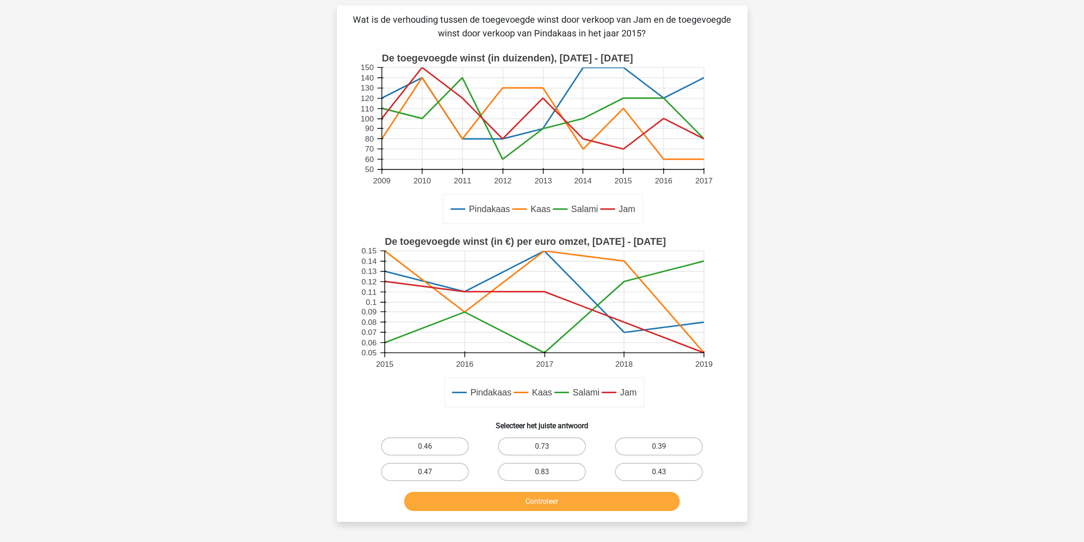
scroll to position [46, 0]
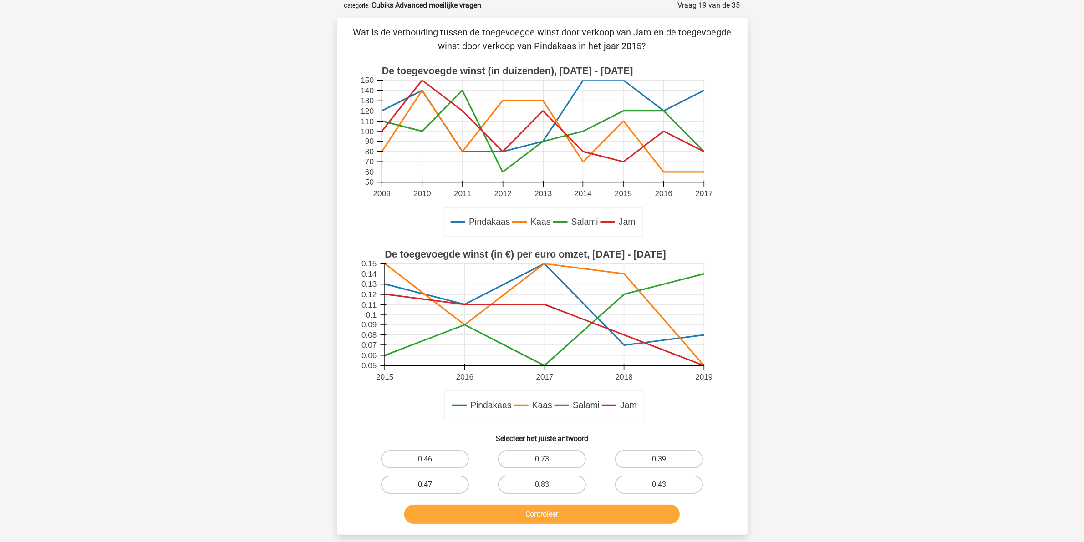
click at [435, 433] on label "0.47" at bounding box center [425, 485] width 88 height 18
click at [431, 433] on input "0.47" at bounding box center [428, 488] width 6 height 6
radio input "true"
click at [489, 433] on button "Controleer" at bounding box center [541, 514] width 275 height 19
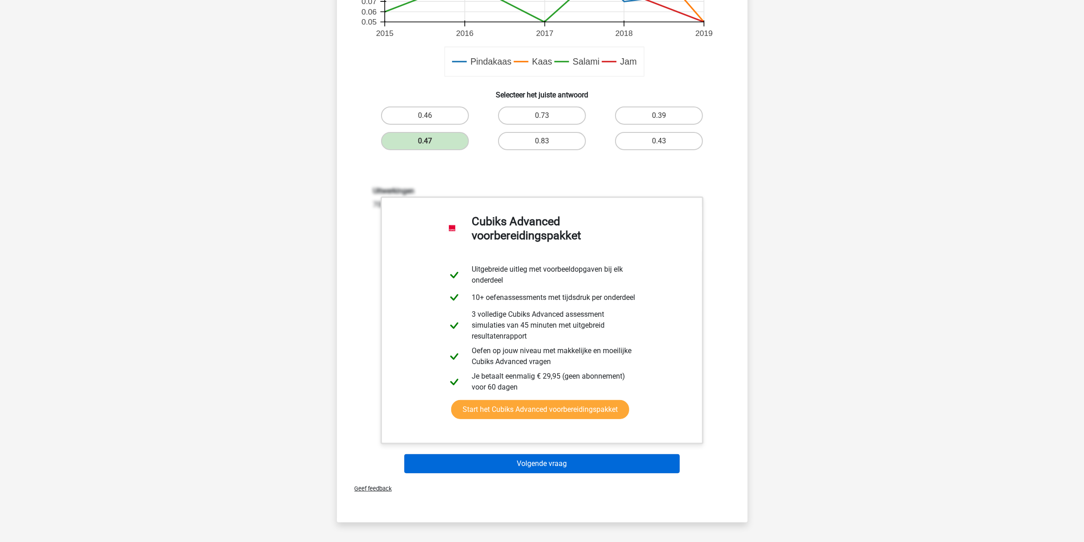
scroll to position [398, 0]
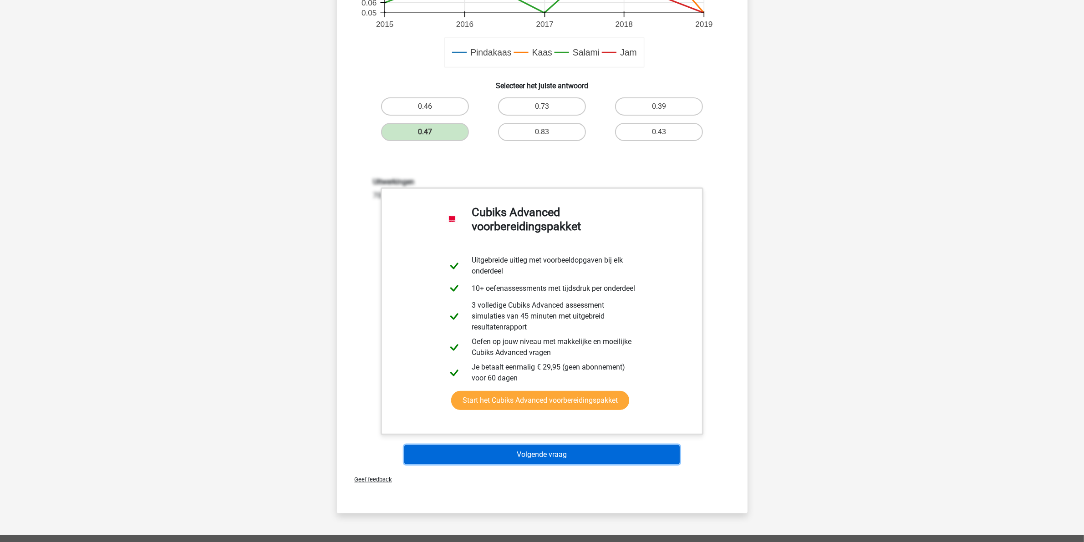
click at [550, 433] on button "Volgende vraag" at bounding box center [541, 454] width 275 height 19
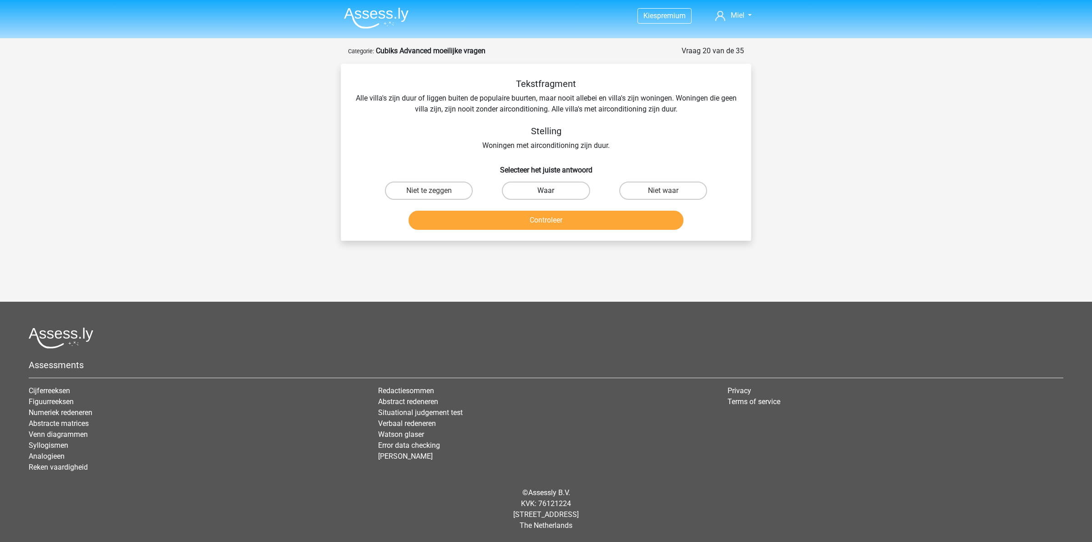
click at [558, 188] on label "Waar" at bounding box center [546, 191] width 88 height 18
click at [552, 191] on input "Waar" at bounding box center [549, 194] width 6 height 6
radio input "true"
click at [573, 217] on button "Controleer" at bounding box center [546, 220] width 275 height 19
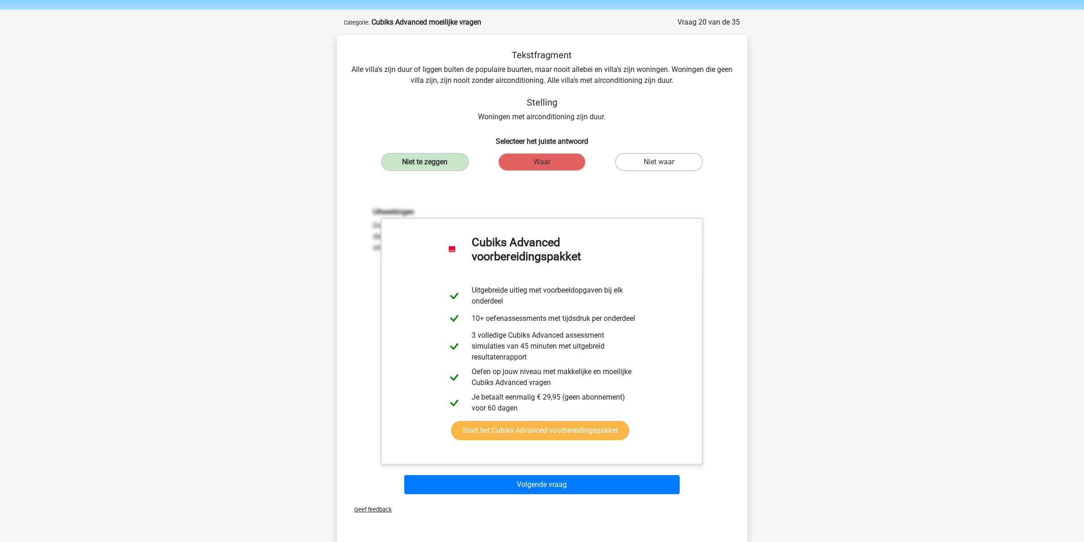
scroll to position [114, 0]
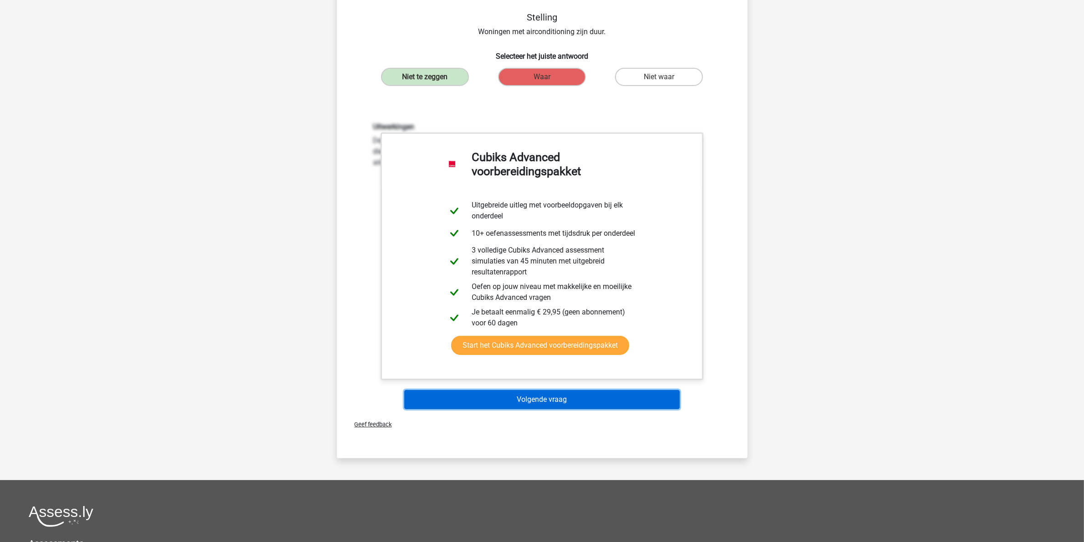
click at [593, 403] on button "Volgende vraag" at bounding box center [541, 399] width 275 height 19
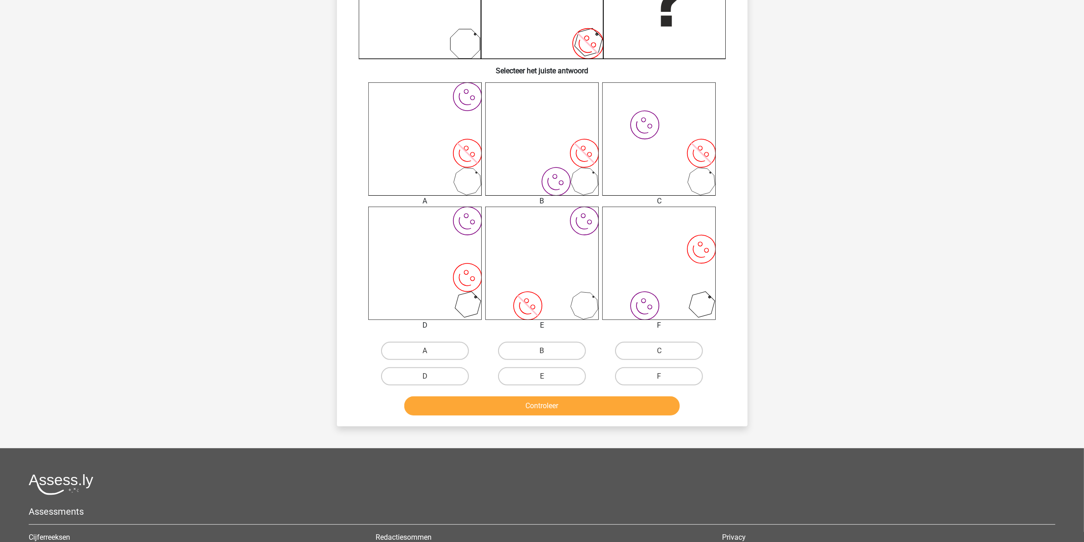
scroll to position [284, 0]
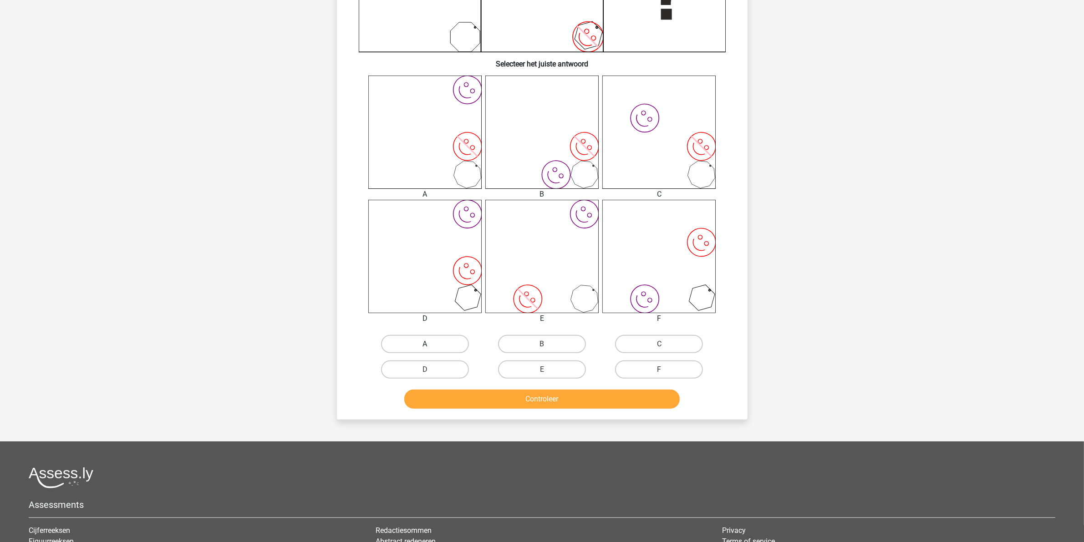
click at [429, 336] on label "A" at bounding box center [425, 344] width 88 height 18
click at [429, 344] on input "A" at bounding box center [428, 347] width 6 height 6
radio input "true"
click at [476, 396] on button "Controleer" at bounding box center [541, 399] width 275 height 19
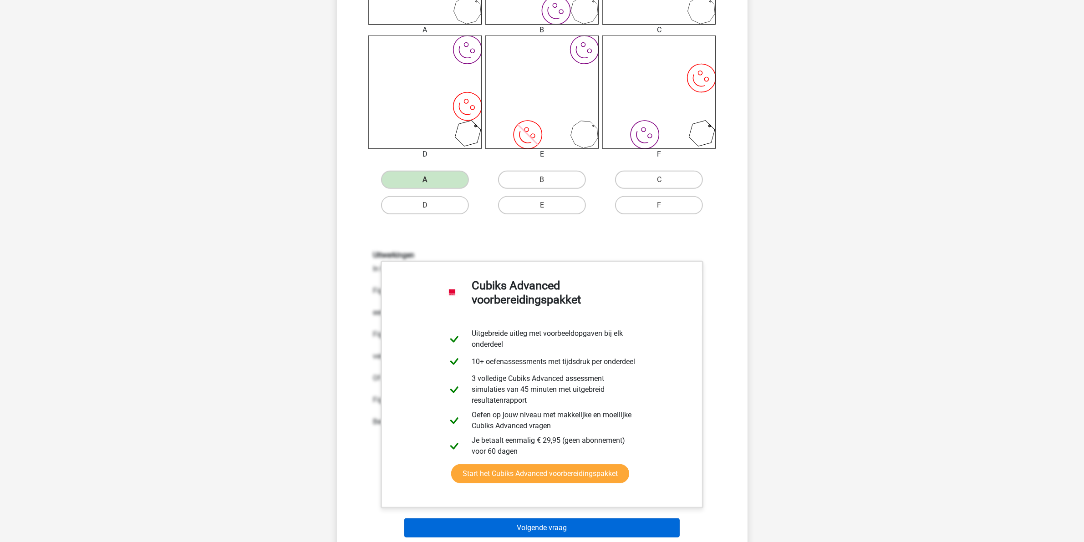
scroll to position [626, 0]
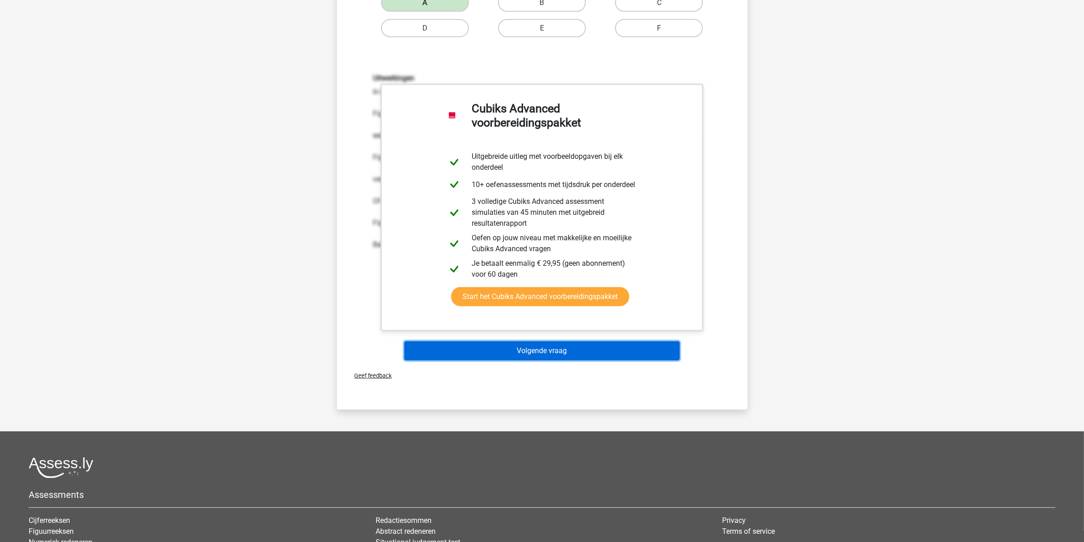
click at [508, 345] on button "Volgende vraag" at bounding box center [541, 350] width 275 height 19
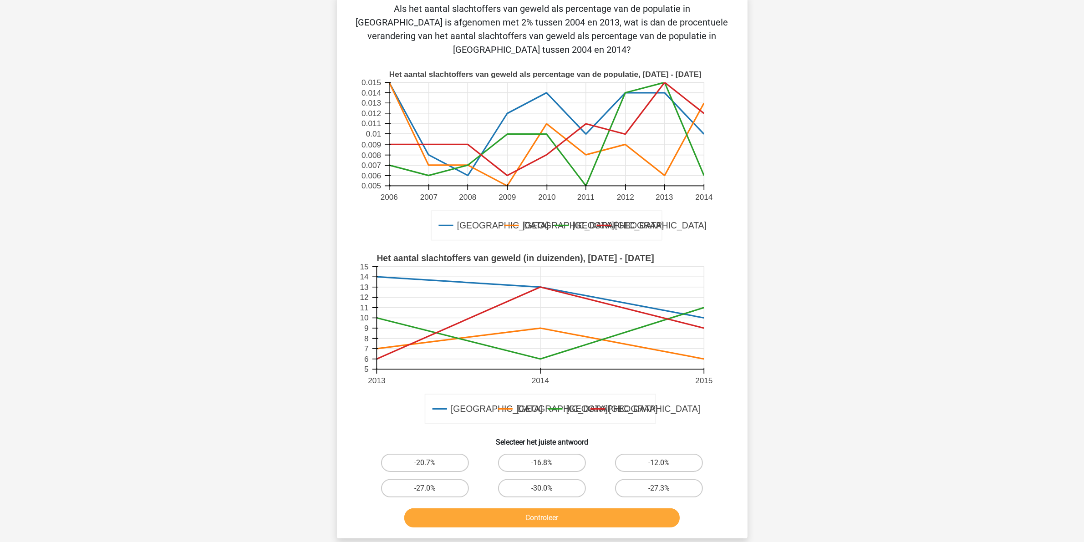
scroll to position [46, 0]
